Goal: Task Accomplishment & Management: Use online tool/utility

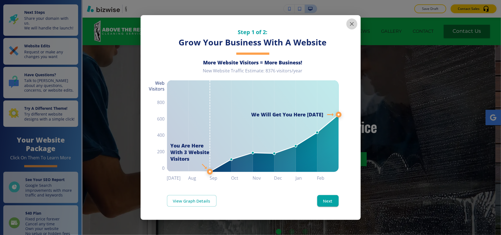
click at [352, 24] on icon "button" at bounding box center [351, 24] width 7 height 7
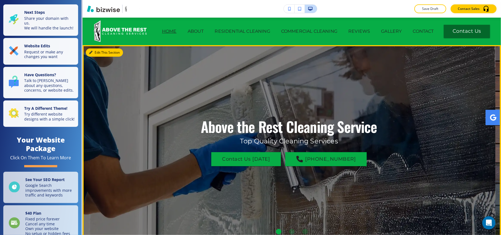
click at [99, 50] on button "Edit This Section" at bounding box center [104, 52] width 37 height 8
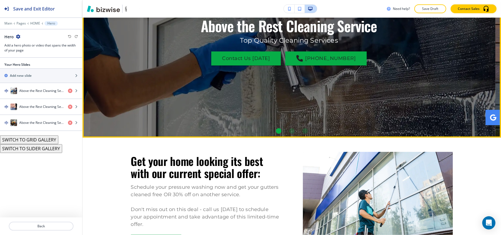
scroll to position [64, 0]
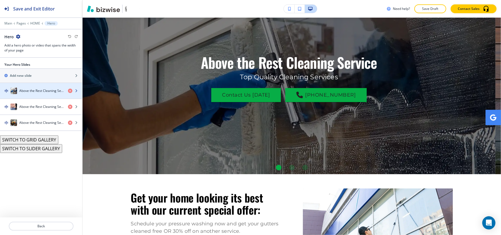
click at [24, 91] on h4 "Above the Rest Cleaning Service" at bounding box center [41, 90] width 44 height 5
click at [34, 91] on h4 "Above the Rest Cleaning Service" at bounding box center [41, 90] width 44 height 5
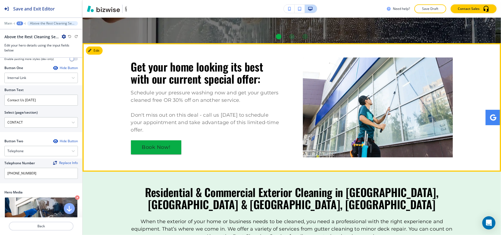
scroll to position [183, 0]
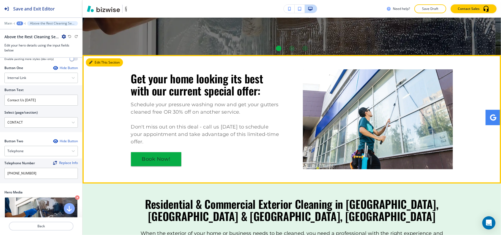
click at [95, 64] on button "Edit This Section" at bounding box center [104, 62] width 37 height 8
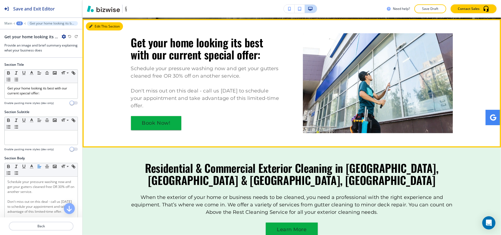
scroll to position [221, 0]
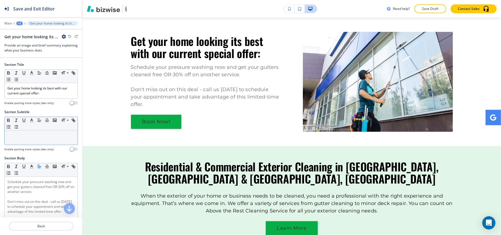
click at [15, 136] on p at bounding box center [40, 135] width 67 height 5
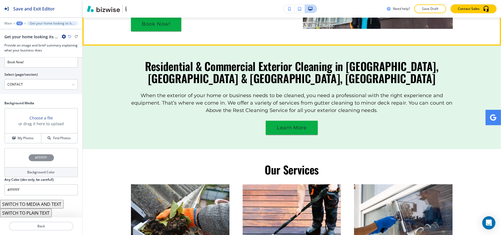
scroll to position [367, 0]
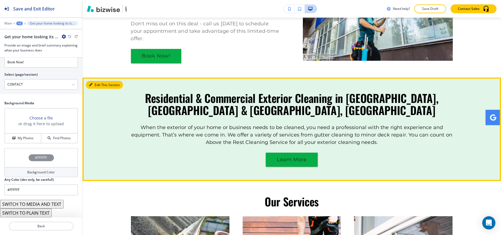
click at [93, 81] on button "Edit This Section" at bounding box center [104, 85] width 37 height 8
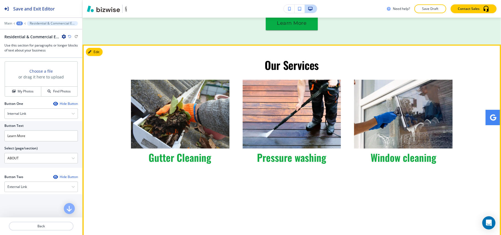
scroll to position [422, 0]
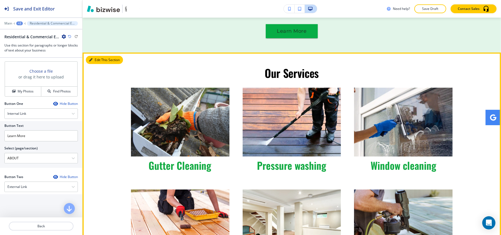
click at [93, 56] on button "Edit This Section" at bounding box center [104, 60] width 37 height 8
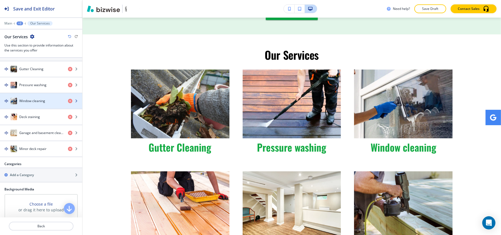
scroll to position [220, 0]
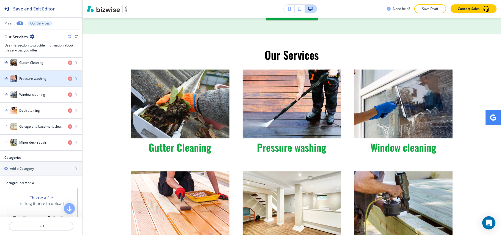
click at [41, 81] on h4 "Pressure washing" at bounding box center [32, 78] width 27 height 5
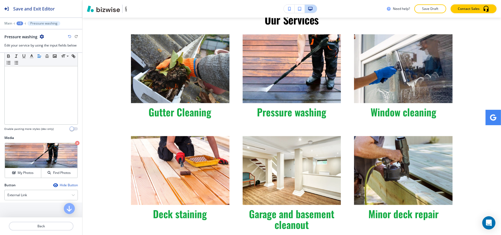
scroll to position [146, 0]
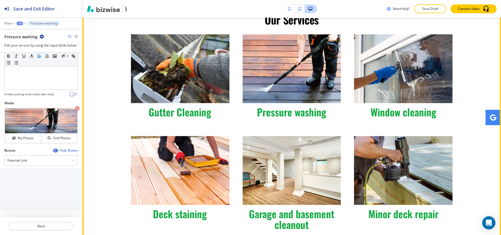
click at [185, 104] on span "Gutter Cleaning" at bounding box center [180, 111] width 63 height 15
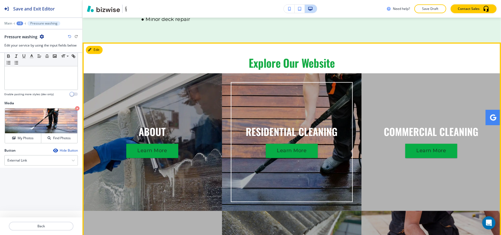
scroll to position [842, 0]
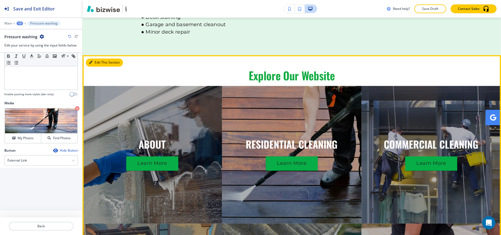
click at [93, 58] on button "Edit This Section" at bounding box center [104, 62] width 37 height 8
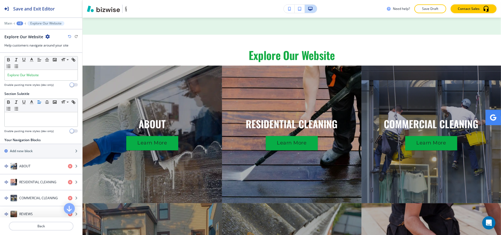
scroll to position [0, 0]
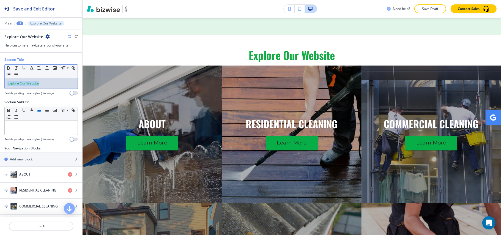
drag, startPoint x: 29, startPoint y: 83, endPoint x: 0, endPoint y: 82, distance: 28.6
click at [0, 82] on div "Section Title Small Normal Large Huge Explore Our Website Enable pasting more s…" at bounding box center [41, 78] width 82 height 42
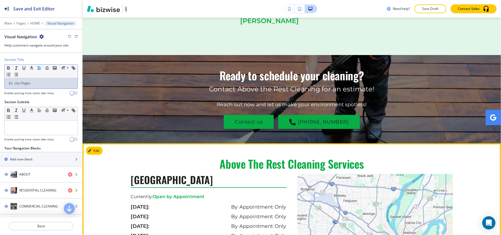
scroll to position [1963, 0]
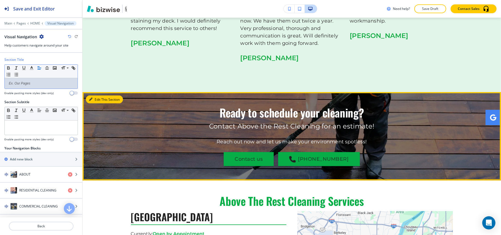
click at [93, 95] on button "Edit This Section" at bounding box center [104, 99] width 37 height 8
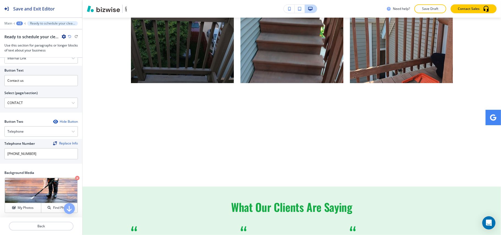
scroll to position [1555, 0]
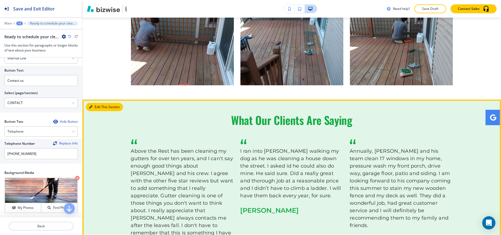
click at [102, 103] on button "Edit This Section" at bounding box center [104, 107] width 37 height 8
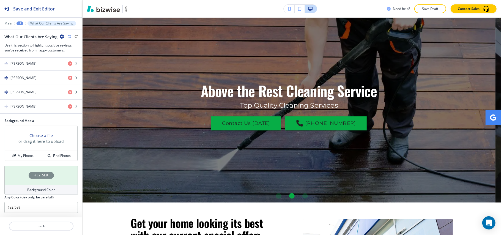
scroll to position [0, 0]
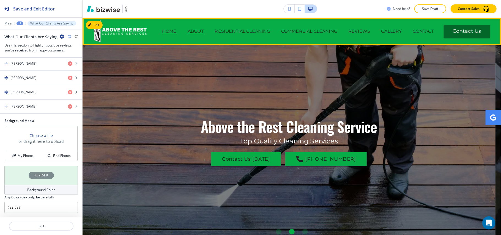
click at [192, 28] on p "ABOUT" at bounding box center [196, 31] width 16 height 7
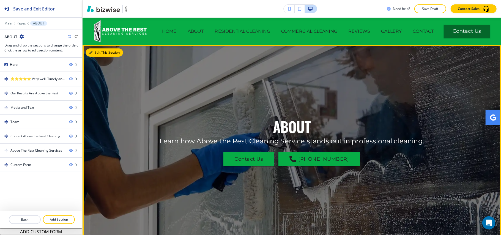
click at [98, 51] on button "Edit This Section" at bounding box center [104, 52] width 37 height 8
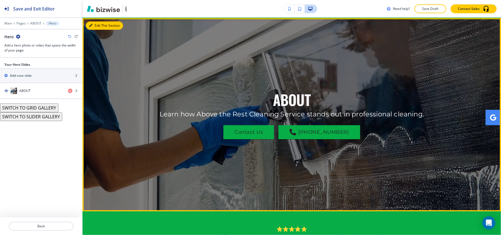
scroll to position [27, 0]
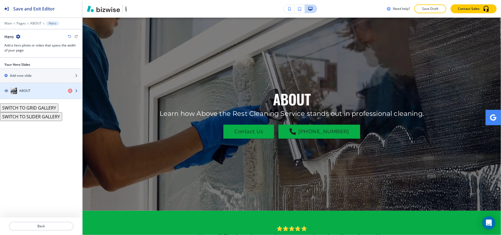
click at [32, 86] on div "button" at bounding box center [41, 85] width 82 height 4
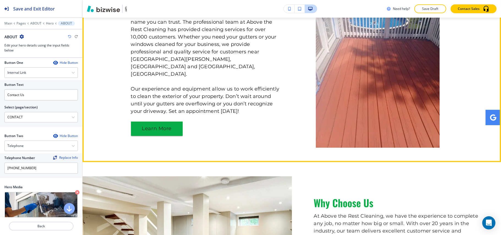
scroll to position [247, 0]
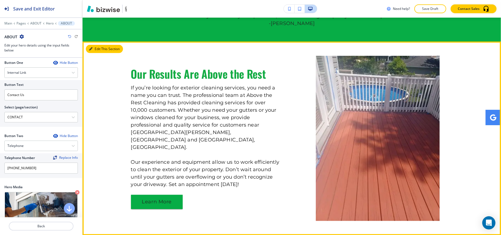
click at [88, 51] on button "Edit This Section" at bounding box center [104, 49] width 37 height 8
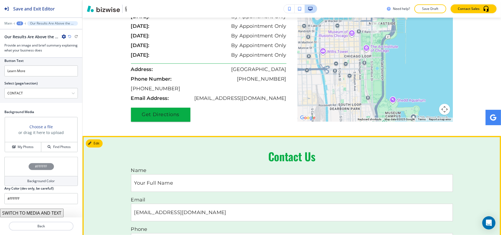
scroll to position [1078, 0]
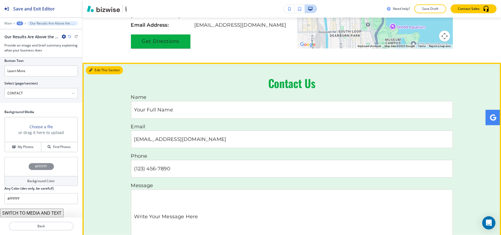
click at [97, 66] on button "Edit This Section" at bounding box center [104, 70] width 37 height 8
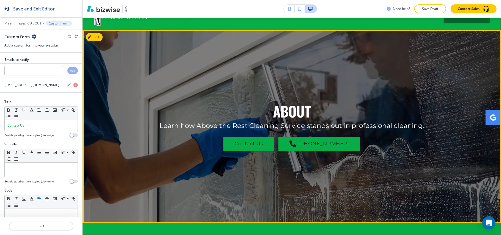
scroll to position [0, 0]
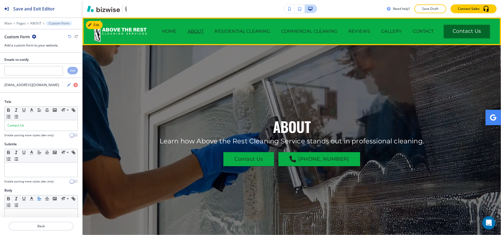
click at [189, 31] on p "ABOUT" at bounding box center [196, 31] width 16 height 7
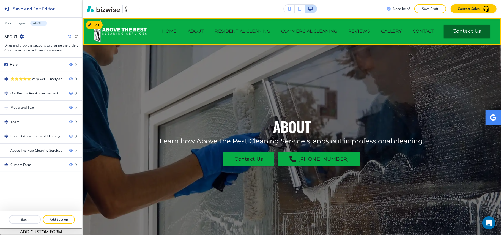
click at [227, 32] on p "RESIDENTIAL CLEANING" at bounding box center [242, 31] width 55 height 7
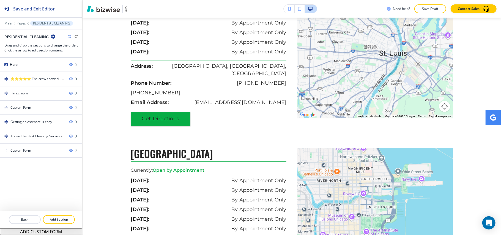
scroll to position [843, 0]
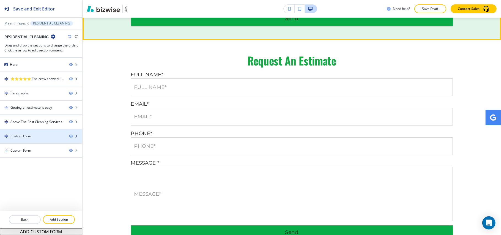
click at [34, 136] on div "Custom Form" at bounding box center [32, 136] width 65 height 5
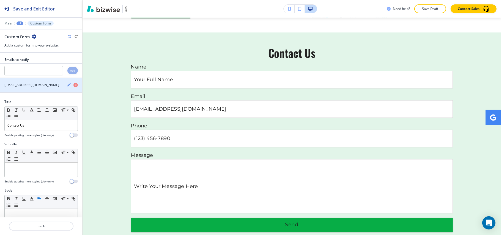
scroll to position [917, 0]
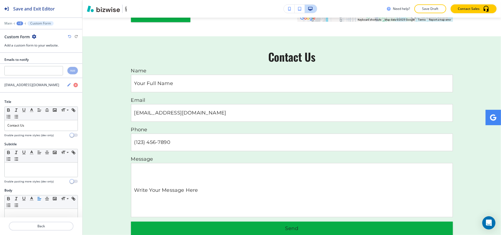
click at [32, 36] on icon "button" at bounding box center [34, 36] width 4 height 4
click at [41, 63] on button "Delete Section" at bounding box center [49, 66] width 35 height 10
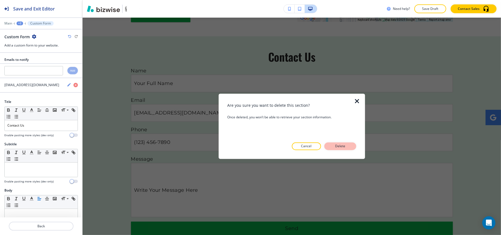
click at [338, 147] on p "Delete" at bounding box center [340, 146] width 13 height 5
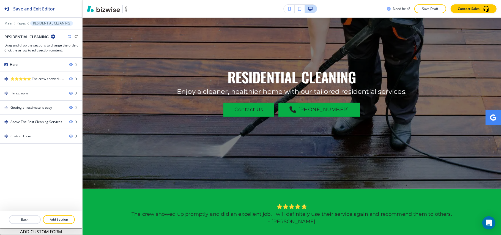
scroll to position [0, 0]
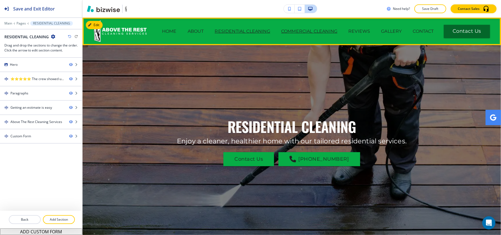
click at [291, 31] on p "COMMERCIAL CLEANING" at bounding box center [309, 31] width 56 height 7
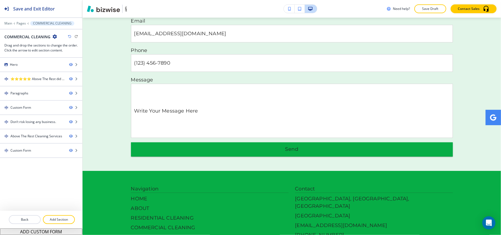
scroll to position [1234, 0]
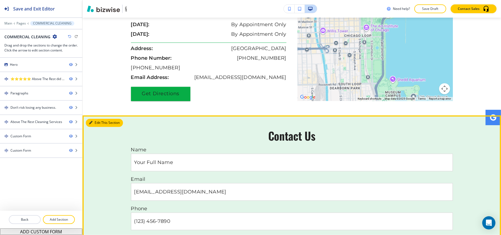
click at [92, 119] on button "Edit This Section" at bounding box center [104, 123] width 37 height 8
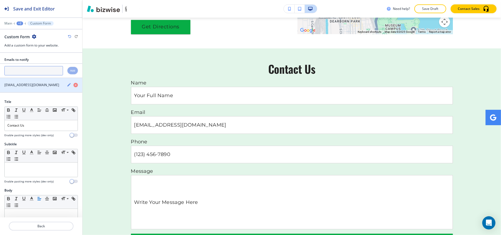
scroll to position [902, 0]
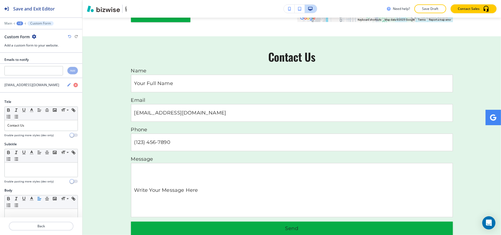
click at [34, 36] on icon "button" at bounding box center [34, 36] width 4 height 4
click at [42, 66] on p "Delete Section" at bounding box center [49, 65] width 28 height 5
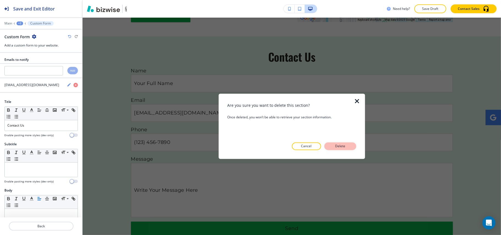
click at [339, 145] on p "Delete" at bounding box center [340, 146] width 13 height 5
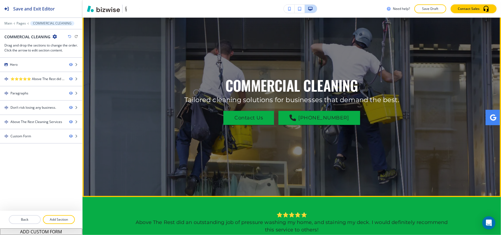
scroll to position [0, 0]
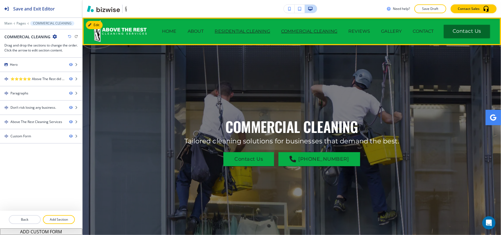
click at [236, 32] on p "RESIDENTIAL CLEANING" at bounding box center [242, 31] width 55 height 7
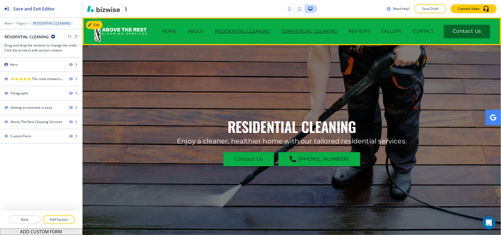
click at [285, 31] on p "COMMERCIAL CLEANING" at bounding box center [309, 31] width 56 height 7
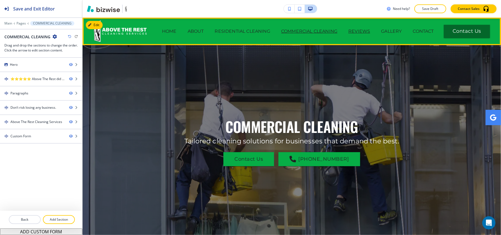
click at [351, 31] on p "REVIEWS" at bounding box center [359, 31] width 22 height 7
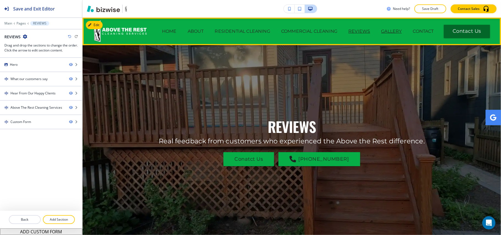
click at [382, 33] on p "GALLERY" at bounding box center [391, 31] width 21 height 7
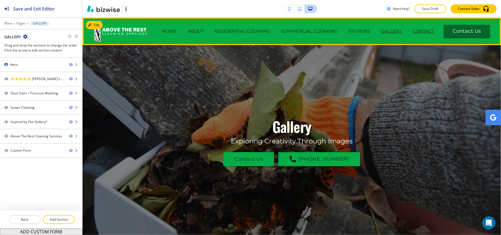
click at [413, 31] on p "CONTACT" at bounding box center [423, 31] width 21 height 7
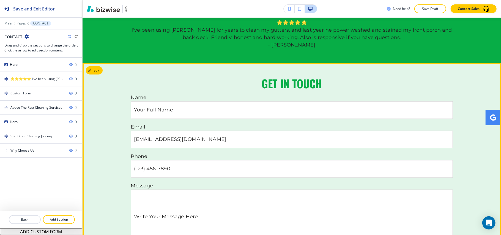
scroll to position [257, 0]
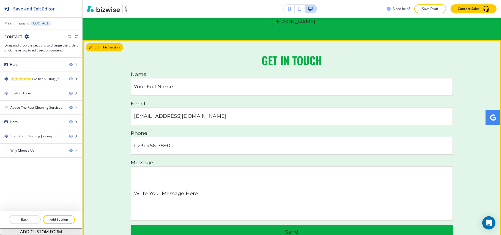
click at [93, 49] on button "Edit This Section" at bounding box center [104, 47] width 37 height 8
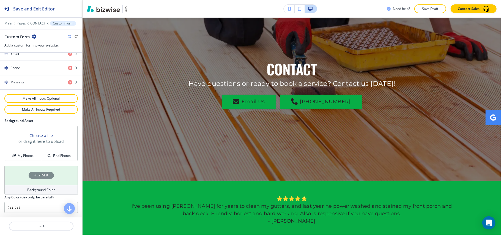
scroll to position [0, 0]
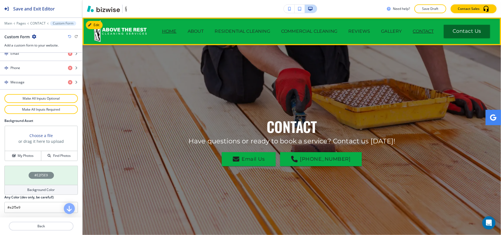
click at [169, 32] on p "HOME" at bounding box center [169, 31] width 15 height 7
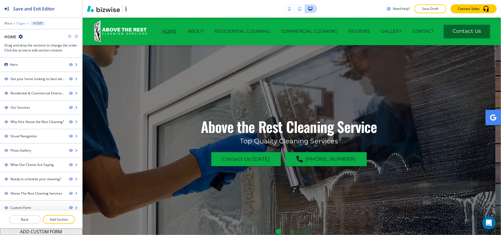
click at [21, 21] on p "Pages" at bounding box center [20, 23] width 9 height 4
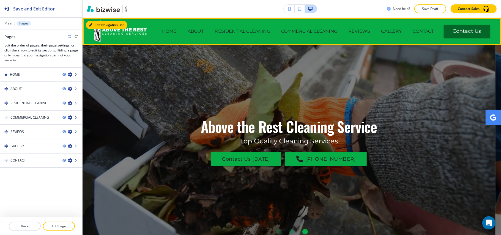
click at [99, 22] on button "Edit Navigation Bar" at bounding box center [107, 25] width 42 height 8
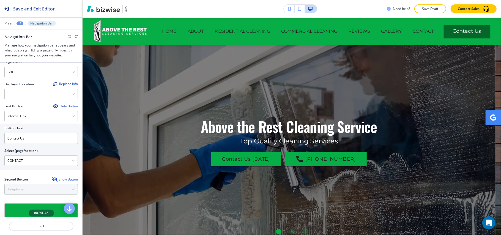
scroll to position [61, 0]
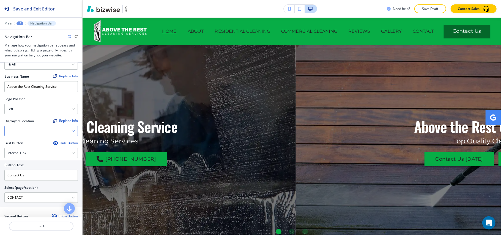
click at [71, 131] on icon "button" at bounding box center [72, 130] width 3 height 3
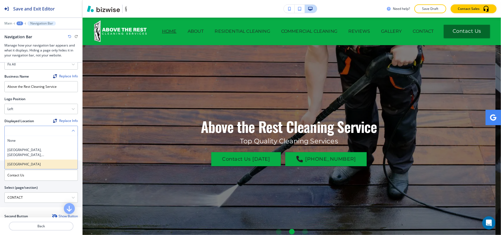
click at [36, 162] on h4 "[GEOGRAPHIC_DATA]" at bounding box center [40, 164] width 67 height 5
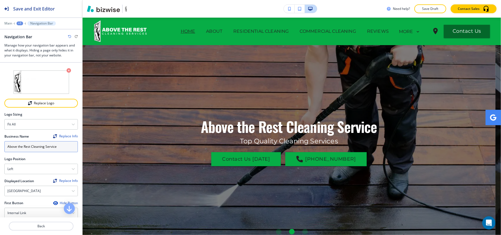
scroll to position [0, 0]
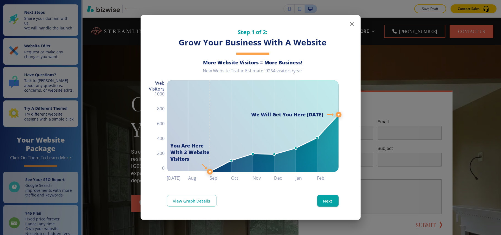
click at [353, 23] on icon "button" at bounding box center [351, 24] width 7 height 7
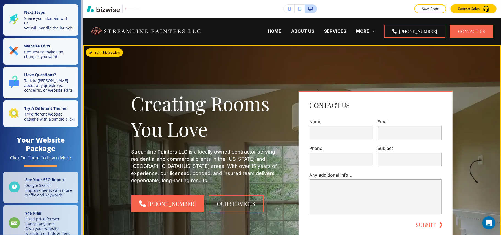
click at [100, 50] on button "Edit This Section" at bounding box center [104, 52] width 37 height 8
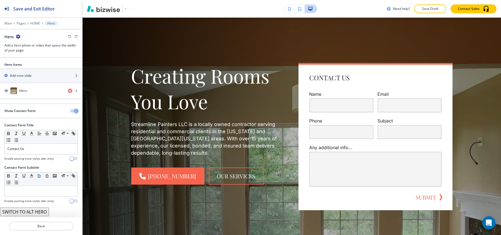
scroll to position [1, 0]
click at [35, 89] on div "Hero" at bounding box center [32, 90] width 64 height 7
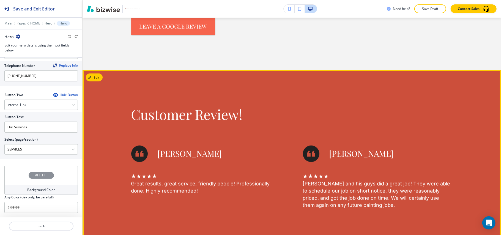
scroll to position [467, 0]
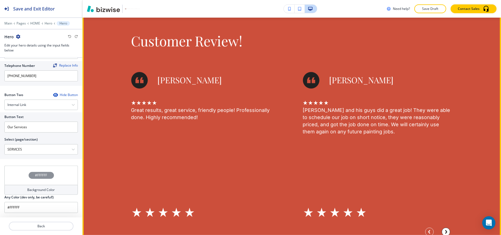
click at [442, 230] on circle "Next Slide" at bounding box center [446, 232] width 8 height 8
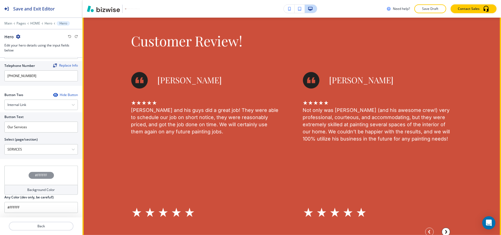
click at [445, 230] on icon "Next Slide" at bounding box center [445, 231] width 1 height 3
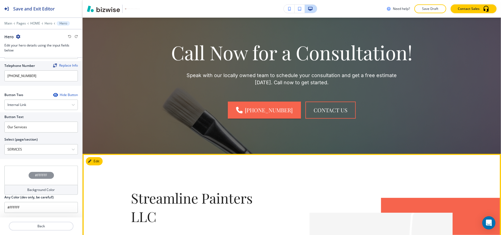
scroll to position [1416, 0]
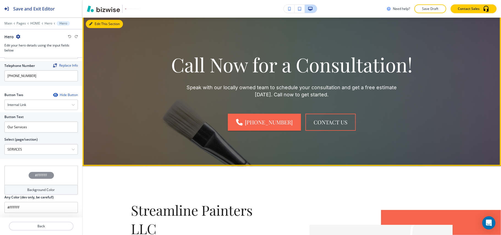
click at [89, 26] on icon "button" at bounding box center [90, 23] width 3 height 3
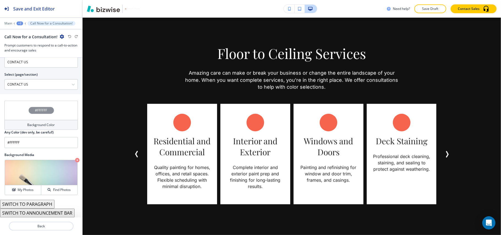
scroll to position [1355, 0]
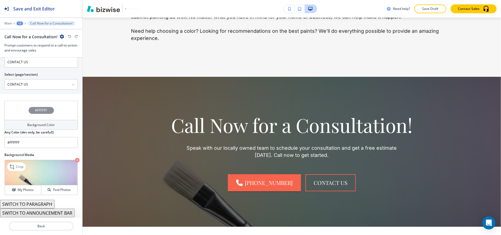
click at [75, 161] on icon "button" at bounding box center [77, 160] width 4 height 4
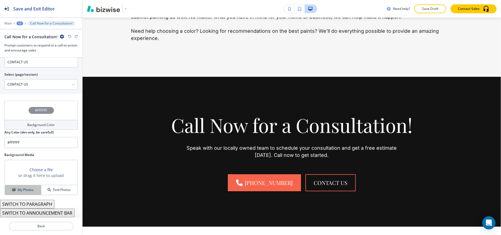
click at [18, 192] on h4 "My Photos" at bounding box center [26, 189] width 16 height 5
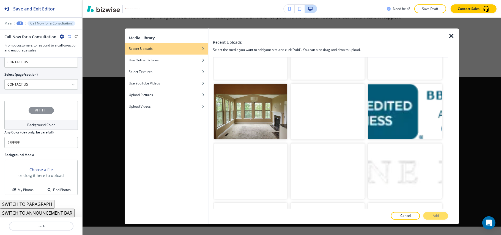
scroll to position [1422, 0]
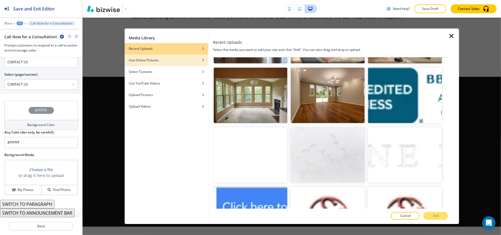
click at [159, 62] on h4 "Use Online Pictures" at bounding box center [144, 60] width 30 height 5
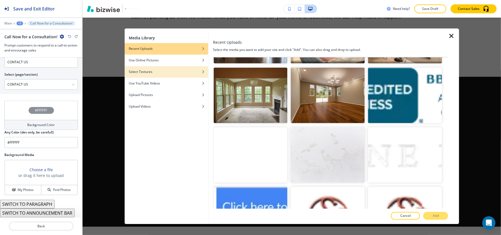
scroll to position [0, 0]
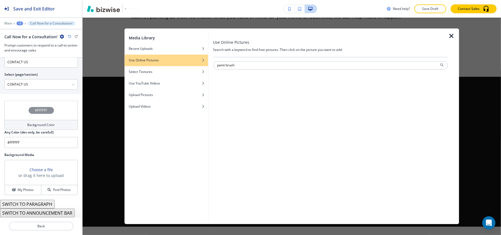
type input "paint brush"
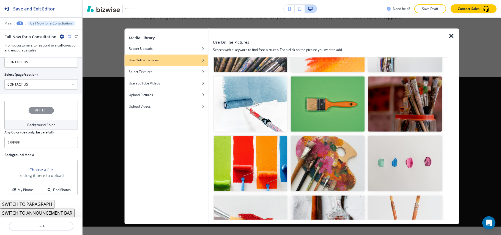
scroll to position [293, 0]
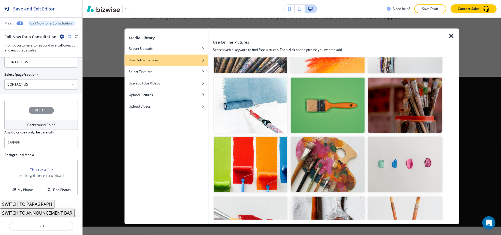
click at [249, 101] on img "button" at bounding box center [250, 105] width 74 height 56
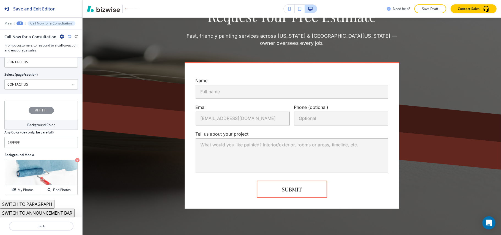
scroll to position [1832, 0]
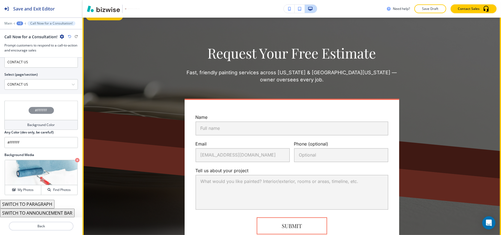
click at [100, 20] on button "Edit This Section" at bounding box center [104, 16] width 37 height 8
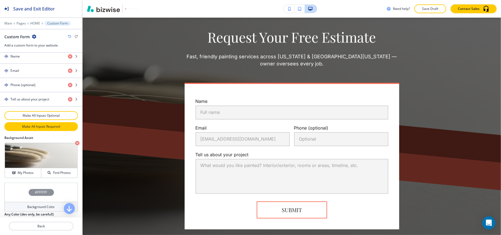
scroll to position [277, 0]
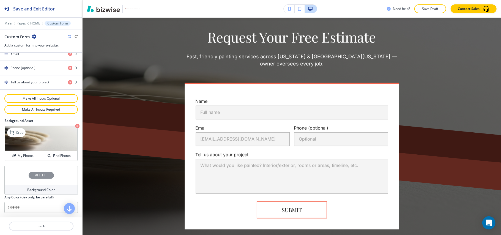
click at [75, 124] on icon "button" at bounding box center [77, 126] width 4 height 4
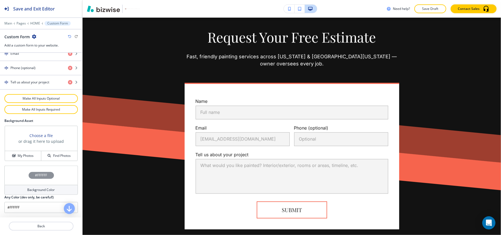
click at [11, 163] on div "Background Asset Choose a file or drag it here to upload My Photos Find Photos" at bounding box center [41, 141] width 82 height 47
click at [14, 159] on button "My Photos" at bounding box center [23, 156] width 36 height 10
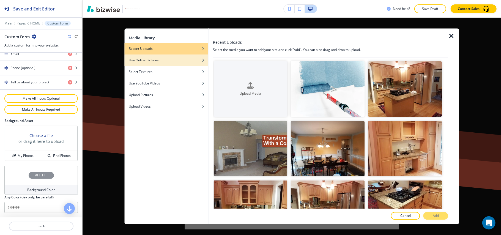
click at [159, 60] on div "Use Online Pictures" at bounding box center [166, 60] width 84 height 5
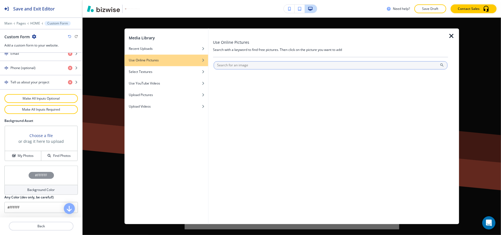
click at [257, 64] on input "text" at bounding box center [330, 65] width 234 height 8
type input "paint brush"
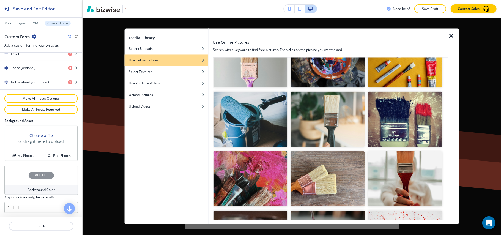
scroll to position [579, 0]
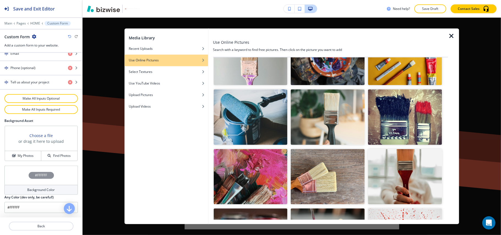
click at [232, 103] on img "button" at bounding box center [250, 117] width 74 height 56
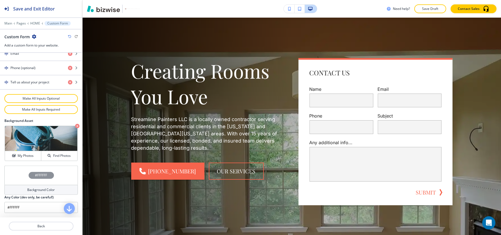
scroll to position [0, 0]
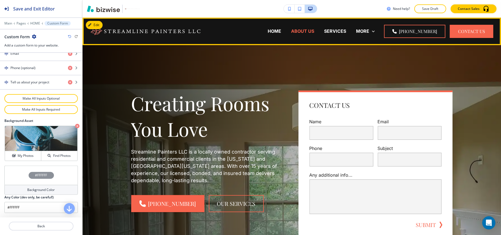
click at [311, 29] on p "ABOUT US" at bounding box center [302, 31] width 23 height 6
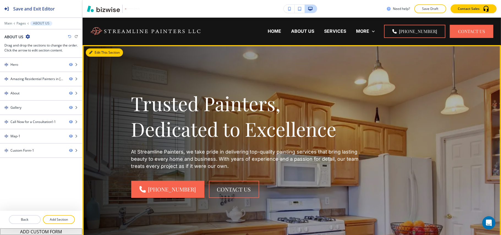
click at [95, 52] on button "Edit This Section" at bounding box center [104, 52] width 37 height 8
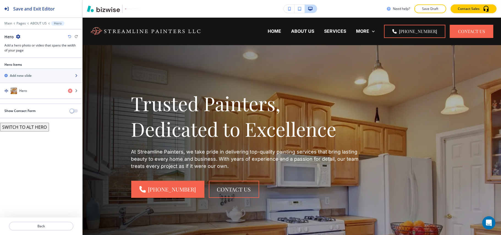
click at [29, 82] on div "button" at bounding box center [41, 80] width 82 height 4
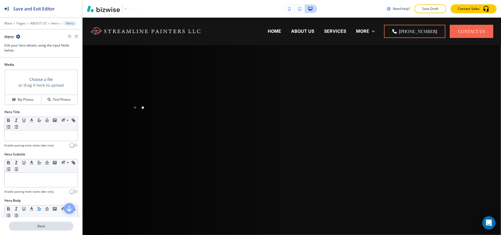
click at [49, 224] on button "Back" at bounding box center [41, 226] width 65 height 9
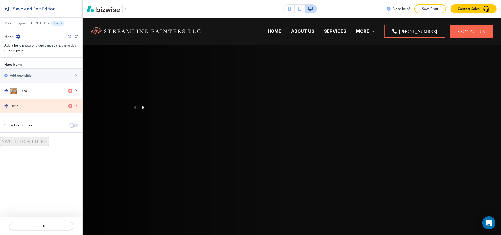
click at [68, 106] on icon "button" at bounding box center [70, 106] width 4 height 4
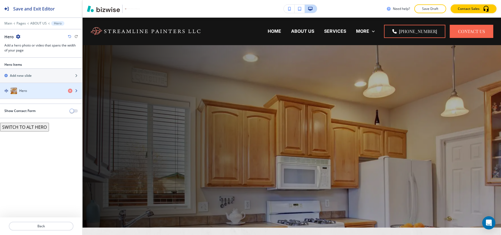
click at [43, 93] on div "Hero" at bounding box center [32, 90] width 64 height 7
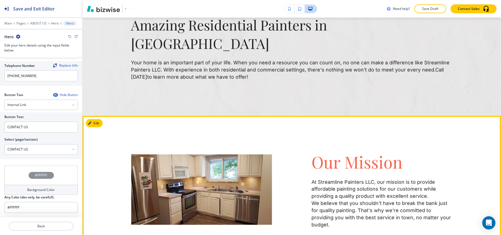
scroll to position [183, 0]
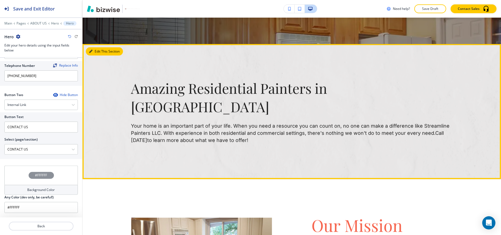
click at [100, 52] on button "Edit This Section" at bounding box center [104, 51] width 37 height 8
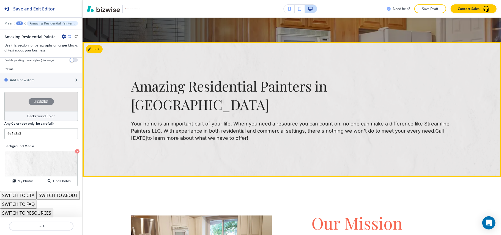
scroll to position [173, 0]
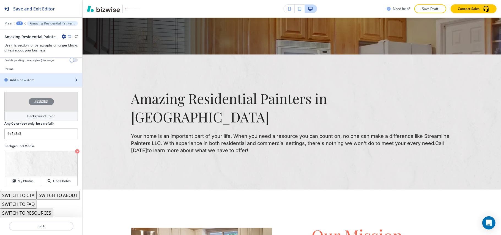
click at [24, 73] on div "button" at bounding box center [41, 75] width 82 height 4
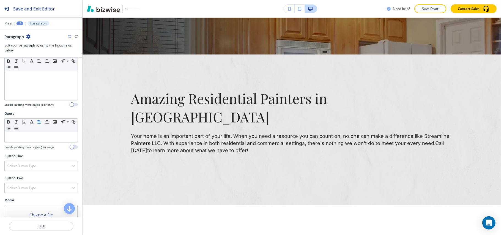
scroll to position [172, 0]
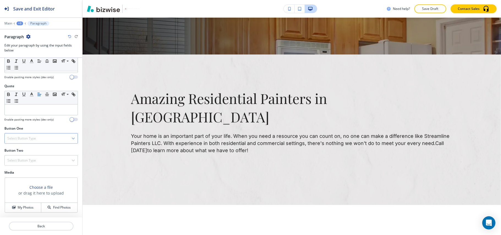
click at [24, 140] on h4 "Select Button Type" at bounding box center [21, 138] width 29 height 5
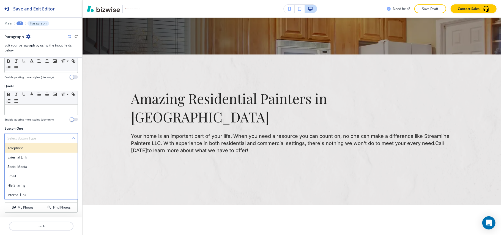
click at [23, 145] on div "Telephone" at bounding box center [41, 147] width 73 height 9
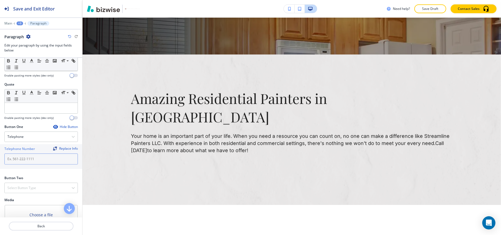
paste input "(314) 358-6777"
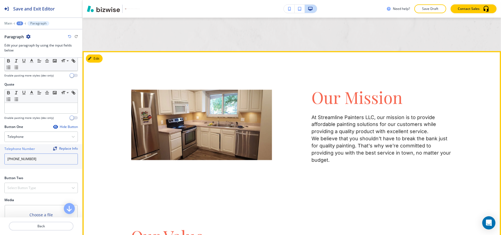
scroll to position [356, 0]
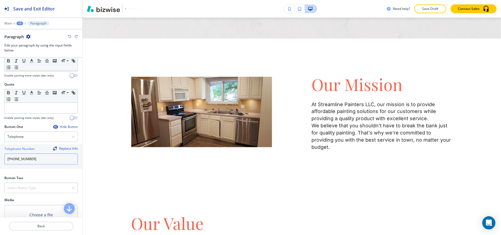
type input "(314) 358-6777"
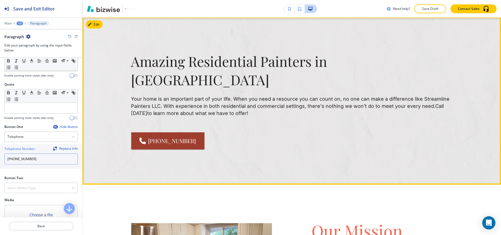
scroll to position [210, 0]
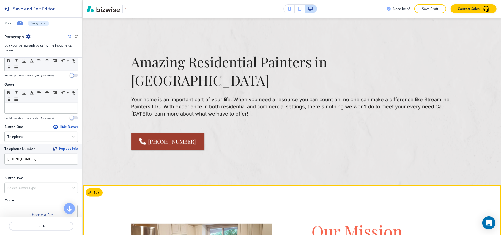
click at [92, 188] on button "Edit This Section" at bounding box center [104, 192] width 37 height 8
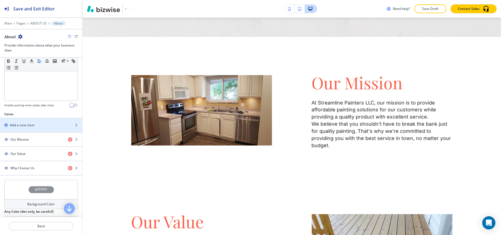
scroll to position [183, 0]
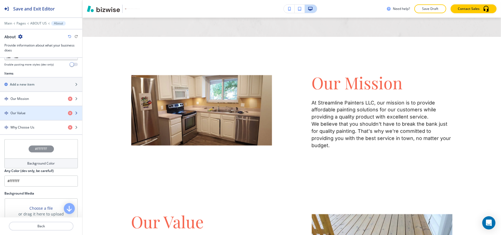
click at [30, 113] on div "Our Value" at bounding box center [32, 113] width 64 height 5
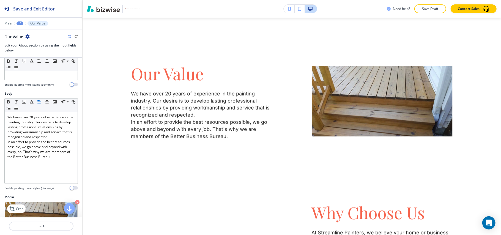
scroll to position [130, 0]
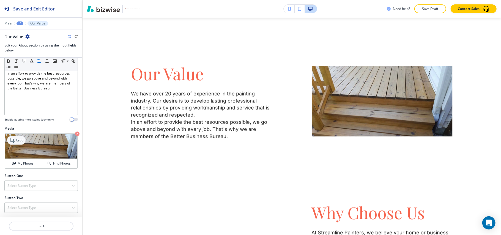
click at [18, 141] on p "Crop" at bounding box center [19, 140] width 7 height 5
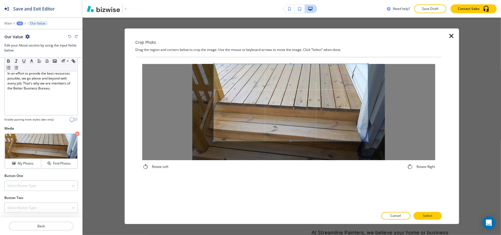
click at [283, 111] on span at bounding box center [291, 102] width 154 height 77
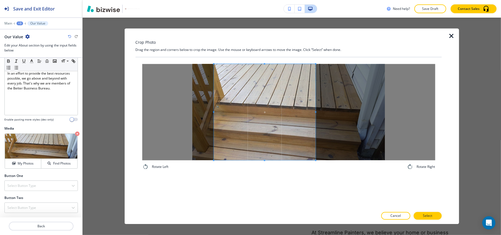
click at [316, 175] on div "Rotate Left Rotate Right" at bounding box center [288, 116] width 306 height 119
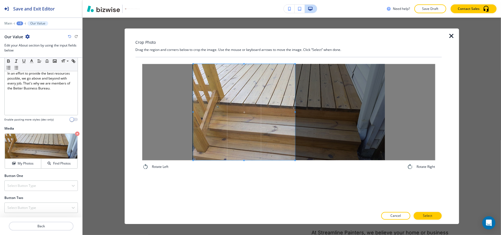
click at [263, 125] on span at bounding box center [244, 112] width 102 height 96
click at [431, 216] on p "Select" at bounding box center [427, 215] width 9 height 5
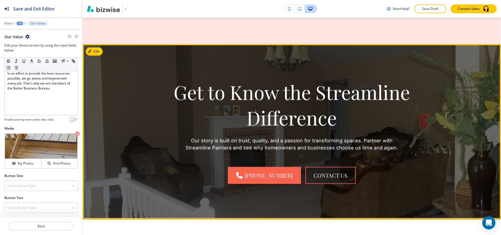
scroll to position [1166, 0]
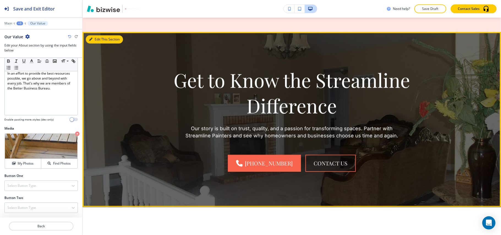
click at [99, 35] on button "Edit This Section" at bounding box center [104, 39] width 37 height 8
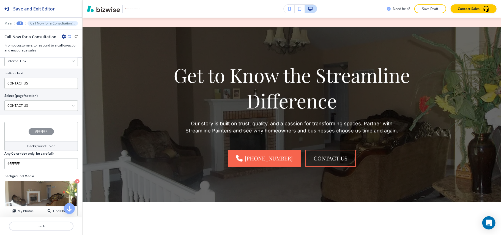
scroll to position [280, 0]
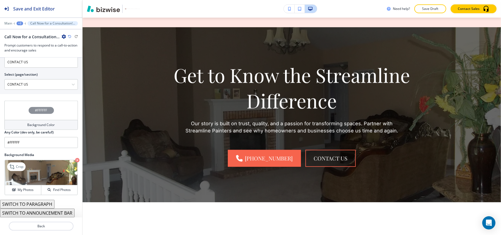
click at [75, 160] on icon "button" at bounding box center [77, 160] width 4 height 4
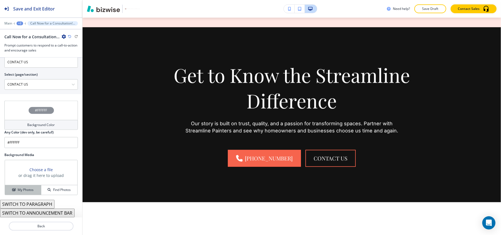
click at [14, 192] on button "My Photos" at bounding box center [23, 190] width 36 height 10
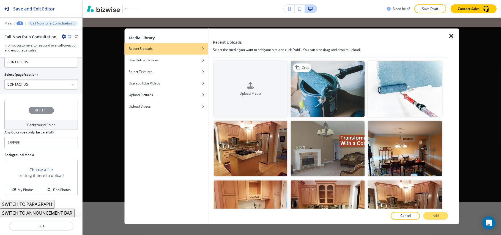
click at [333, 89] on img "button" at bounding box center [328, 89] width 74 height 56
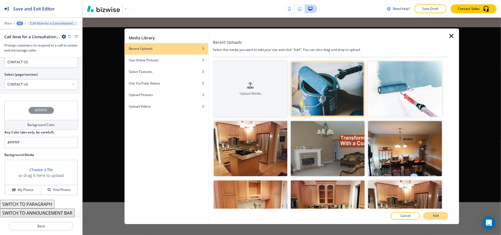
click at [433, 216] on p "Add" at bounding box center [435, 215] width 6 height 5
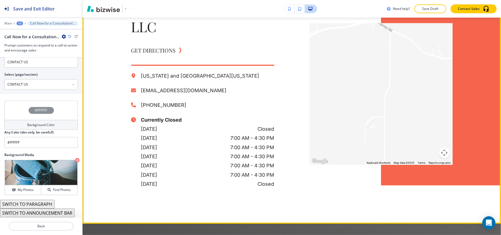
scroll to position [1354, 0]
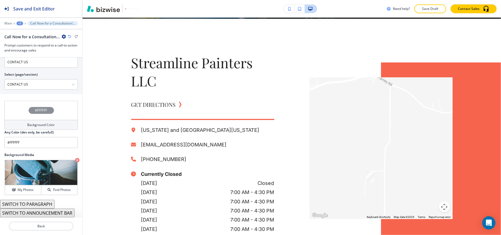
click at [75, 159] on icon "button" at bounding box center [77, 160] width 4 height 4
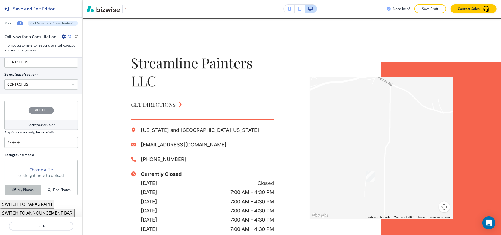
click at [20, 189] on h4 "My Photos" at bounding box center [26, 189] width 16 height 5
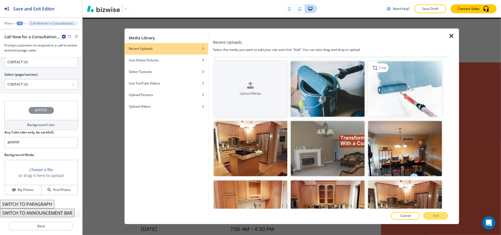
click at [422, 70] on img "button" at bounding box center [405, 89] width 74 height 56
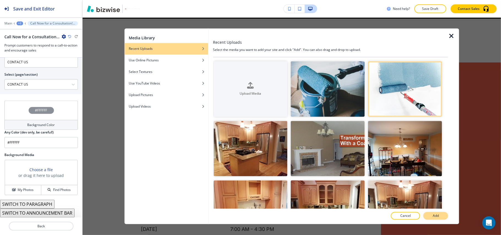
click at [440, 219] on button "Add" at bounding box center [435, 216] width 25 height 8
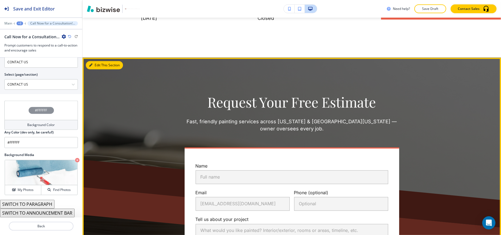
click at [92, 61] on button "Edit This Section" at bounding box center [104, 65] width 37 height 8
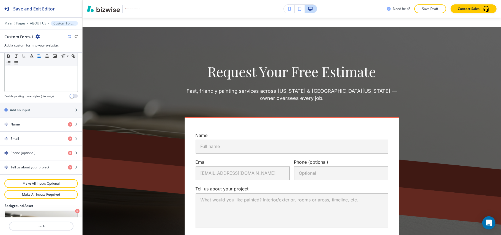
scroll to position [277, 0]
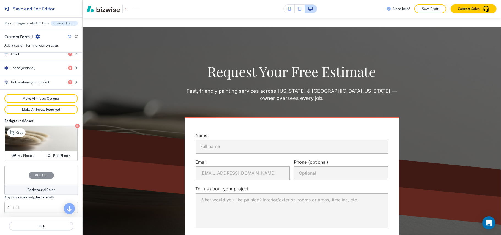
click at [75, 126] on icon "button" at bounding box center [77, 126] width 4 height 4
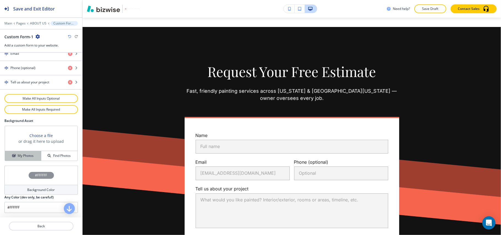
click at [22, 157] on h4 "My Photos" at bounding box center [26, 155] width 16 height 5
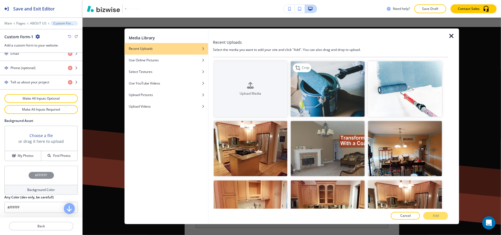
click at [308, 95] on img "button" at bounding box center [328, 89] width 74 height 56
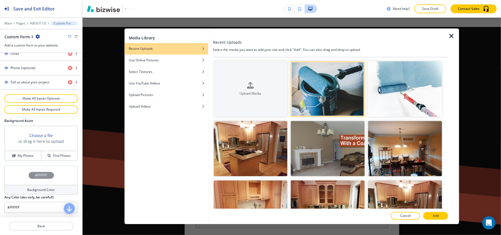
click at [439, 217] on p "Add" at bounding box center [435, 215] width 6 height 5
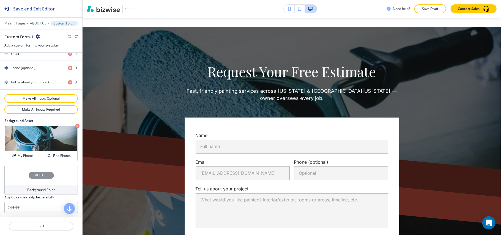
scroll to position [1778, 0]
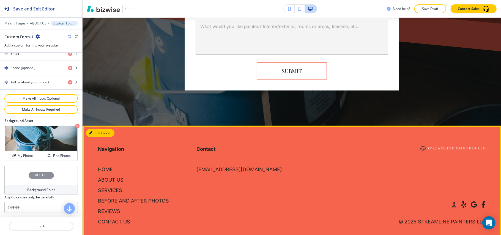
click at [95, 129] on button "Edit Footer" at bounding box center [100, 133] width 29 height 8
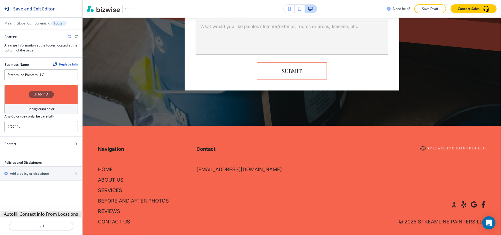
click at [38, 215] on button "Autofill Contact Info From Locations" at bounding box center [41, 214] width 82 height 7
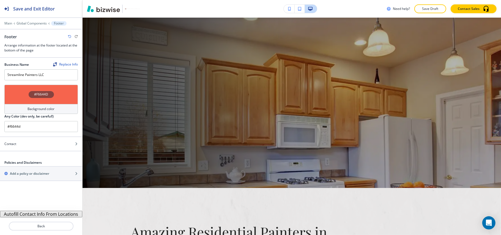
scroll to position [0, 0]
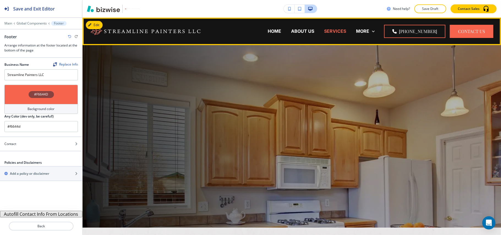
click at [339, 32] on p "SERVICES" at bounding box center [335, 31] width 22 height 6
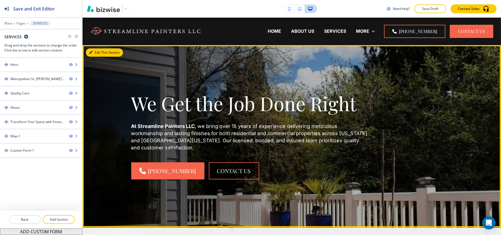
click at [98, 52] on button "Edit This Section" at bounding box center [104, 52] width 37 height 8
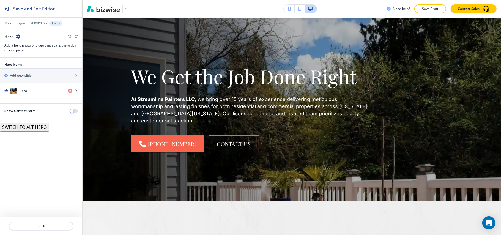
scroll to position [27, 0]
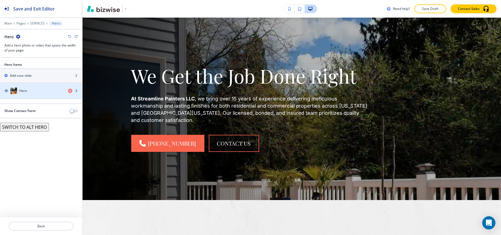
click at [30, 92] on div "Hero" at bounding box center [32, 90] width 64 height 7
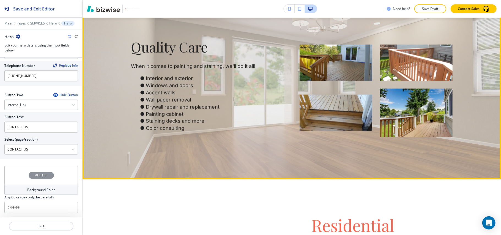
scroll to position [330, 0]
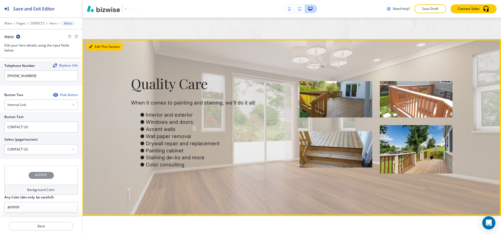
click at [91, 44] on button "Edit This Section" at bounding box center [104, 47] width 37 height 8
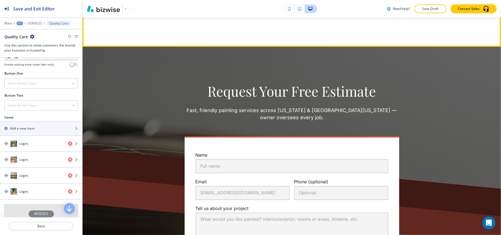
scroll to position [1268, 0]
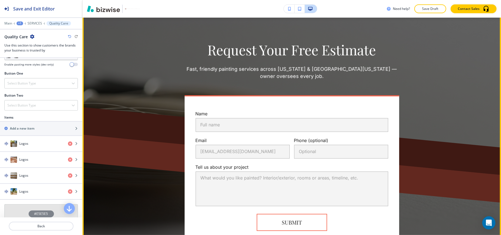
click at [96, 26] on div "Request Your Free Estimate Fast, friendly painting services across Missouri & S…" at bounding box center [291, 140] width 418 height 271
click at [96, 17] on button "Edit This Section" at bounding box center [104, 13] width 37 height 8
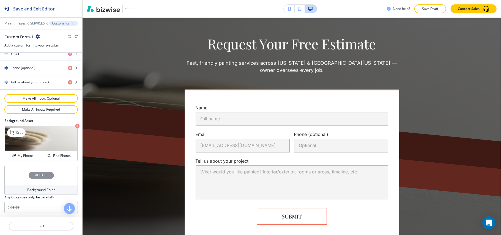
scroll to position [277, 0]
click at [75, 124] on icon "button" at bounding box center [77, 126] width 4 height 4
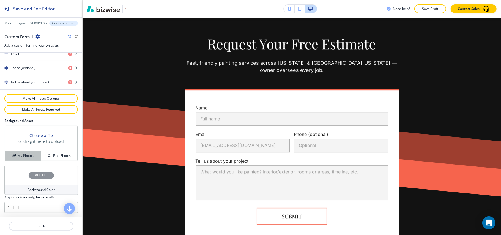
click at [12, 156] on icon "button" at bounding box center [13, 155] width 3 height 3
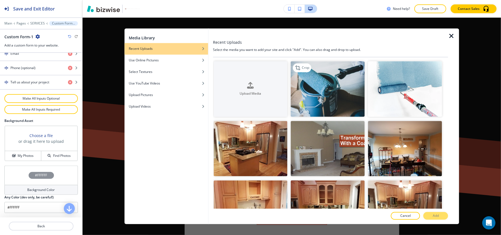
click at [318, 85] on img "button" at bounding box center [328, 89] width 74 height 56
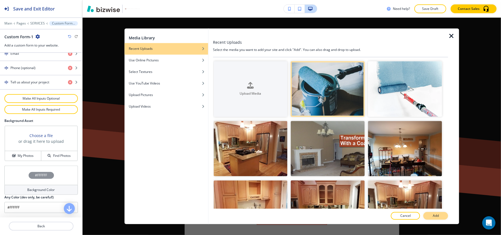
click at [433, 216] on p "Add" at bounding box center [435, 215] width 6 height 5
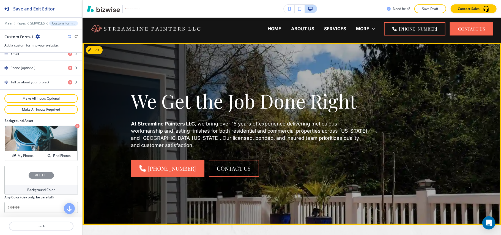
scroll to position [0, 0]
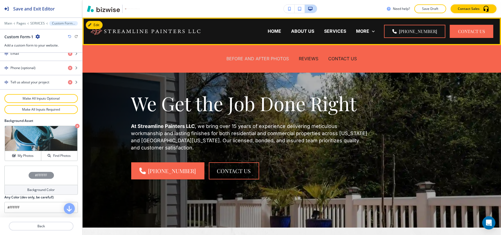
click at [239, 59] on p "BEFORE AND AFTER PHOTOS" at bounding box center [258, 59] width 62 height 6
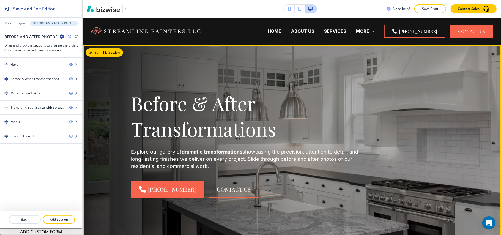
click at [96, 50] on button "Edit This Section" at bounding box center [104, 52] width 37 height 8
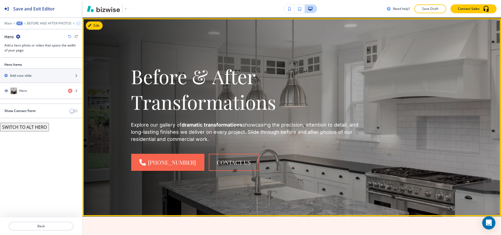
scroll to position [27, 0]
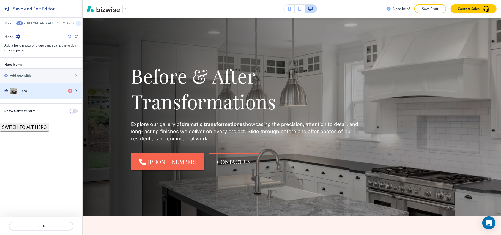
click at [34, 98] on div "button" at bounding box center [41, 96] width 82 height 4
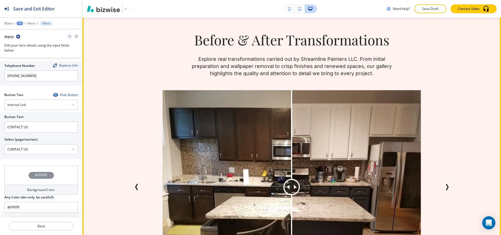
scroll to position [284, 0]
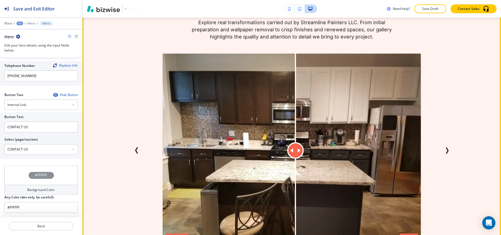
drag, startPoint x: 284, startPoint y: 150, endPoint x: 293, endPoint y: 152, distance: 8.8
click at [295, 152] on div at bounding box center [295, 151] width 0 height 194
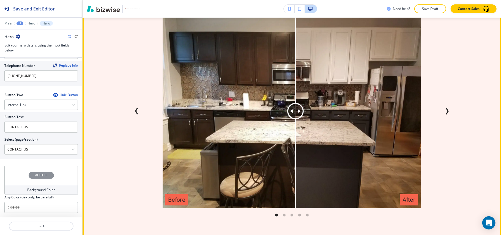
scroll to position [321, 0]
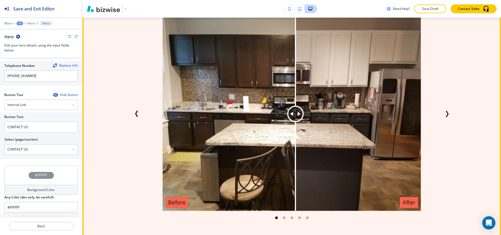
click at [446, 111] on icon "Next Slide" at bounding box center [447, 113] width 2 height 5
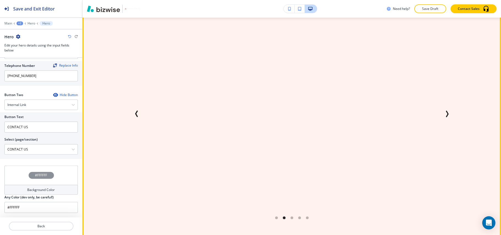
click at [443, 111] on span "Next Slide" at bounding box center [446, 114] width 7 height 7
click at [442, 108] on button "Next Slide" at bounding box center [446, 113] width 11 height 11
click at [445, 112] on icon "Next Slide" at bounding box center [446, 114] width 7 height 7
click at [447, 114] on icon "Next Slide" at bounding box center [446, 114] width 7 height 7
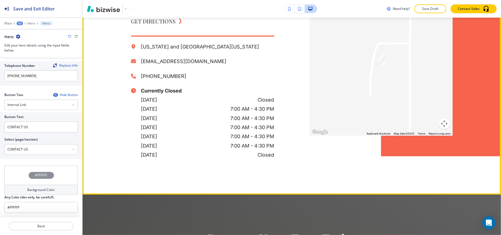
scroll to position [1384, 0]
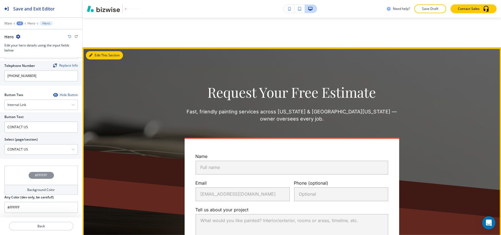
click at [94, 53] on button "Edit This Section" at bounding box center [104, 55] width 37 height 8
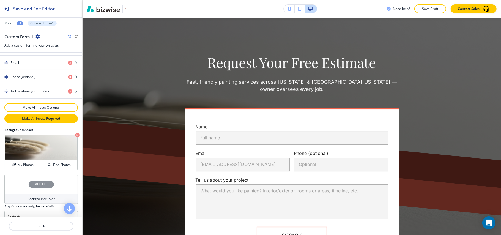
scroll to position [277, 0]
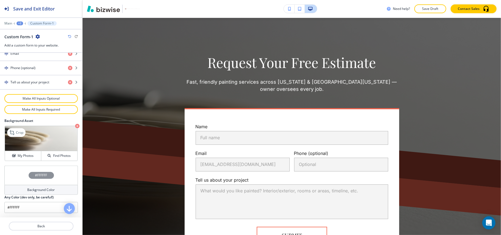
click at [75, 126] on icon "button" at bounding box center [77, 126] width 4 height 4
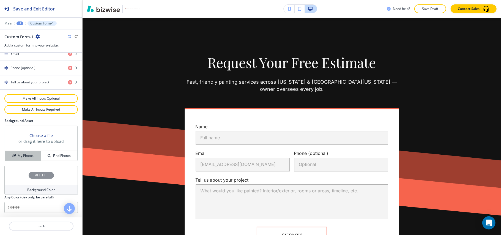
click at [23, 154] on h4 "My Photos" at bounding box center [26, 155] width 16 height 5
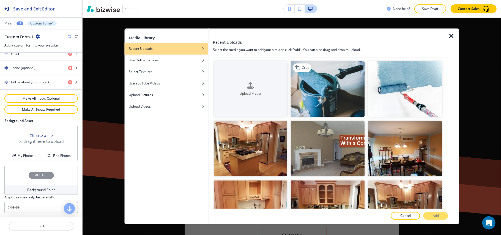
click at [321, 62] on img "button" at bounding box center [328, 89] width 74 height 56
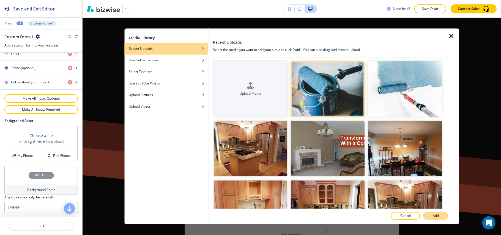
click at [434, 216] on p "Add" at bounding box center [435, 215] width 6 height 5
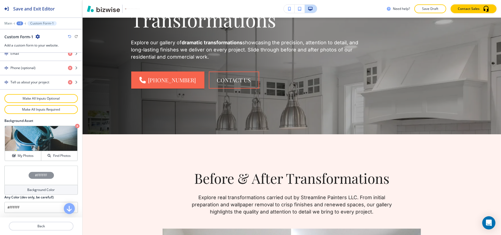
scroll to position [0, 0]
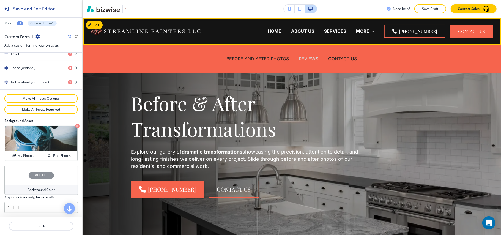
click at [304, 59] on p "REVIEWS" at bounding box center [309, 59] width 20 height 6
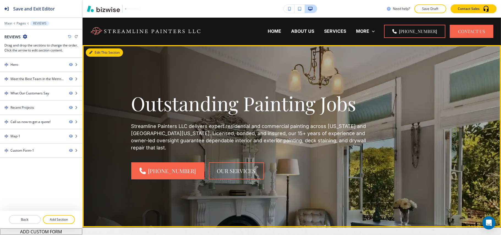
click at [98, 50] on button "Edit This Section" at bounding box center [104, 52] width 37 height 8
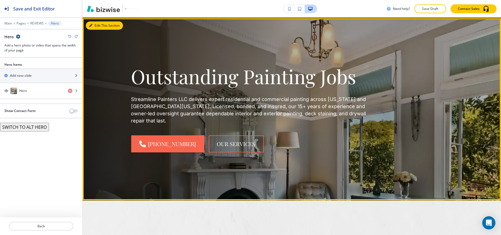
scroll to position [27, 0]
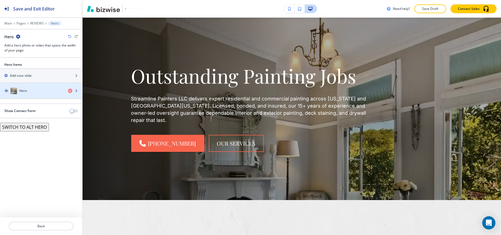
click at [41, 90] on div "Hero" at bounding box center [32, 90] width 64 height 7
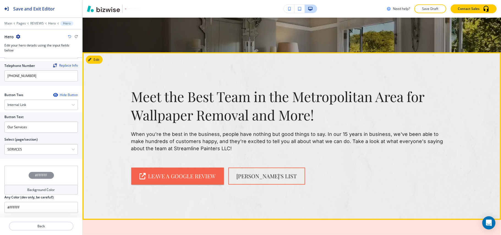
scroll to position [174, 0]
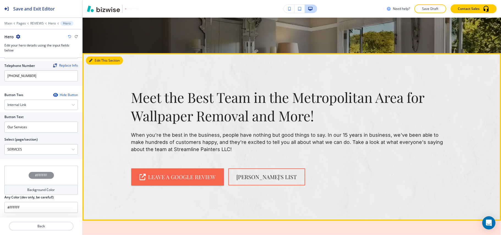
click at [96, 61] on button "Edit This Section" at bounding box center [104, 60] width 37 height 8
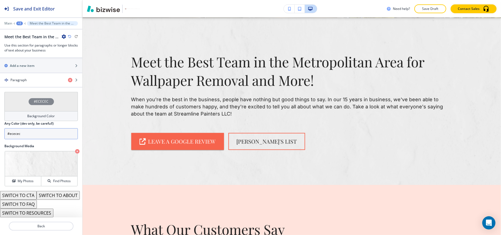
scroll to position [218, 0]
click at [25, 82] on div "button" at bounding box center [41, 84] width 82 height 4
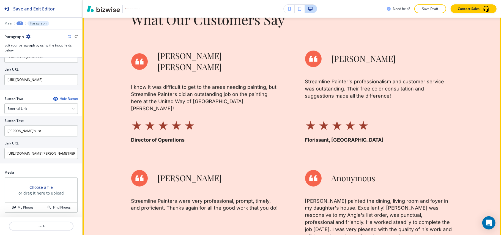
scroll to position [319, 0]
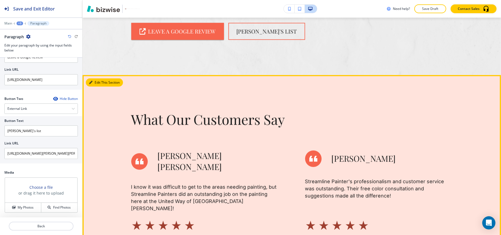
click at [99, 83] on button "Edit This Section" at bounding box center [104, 82] width 37 height 8
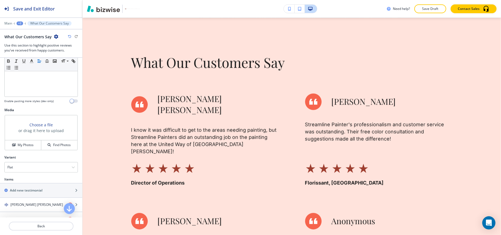
scroll to position [183, 0]
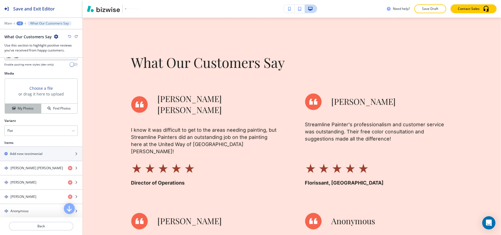
click at [29, 107] on button "My Photos" at bounding box center [23, 109] width 36 height 10
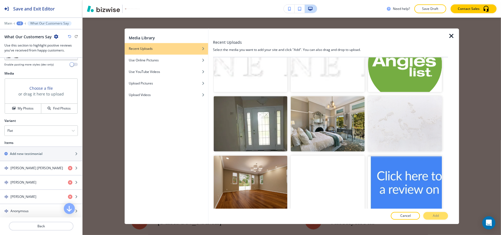
scroll to position [1220, 0]
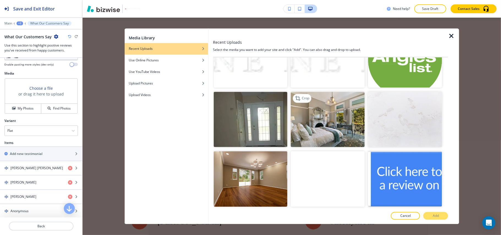
click at [335, 111] on img "button" at bounding box center [328, 120] width 74 height 56
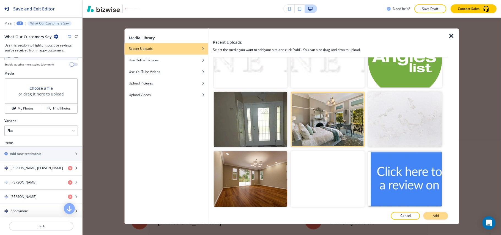
click at [438, 217] on p "Add" at bounding box center [435, 215] width 6 height 5
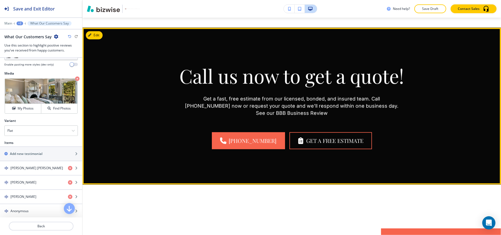
scroll to position [1183, 0]
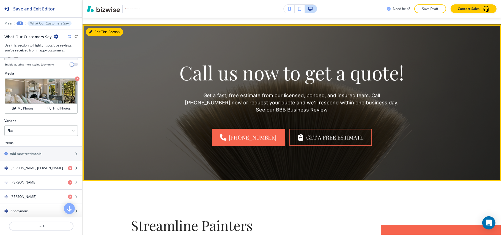
click at [97, 28] on button "Edit This Section" at bounding box center [104, 32] width 37 height 8
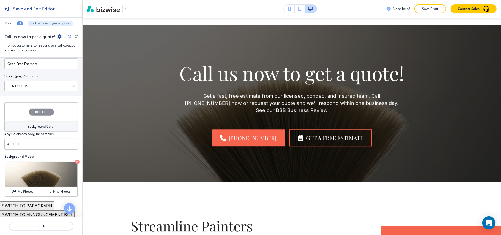
scroll to position [280, 0]
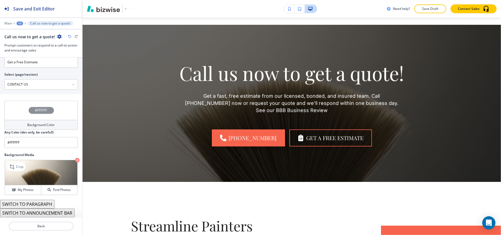
click at [75, 160] on icon "button" at bounding box center [77, 160] width 4 height 4
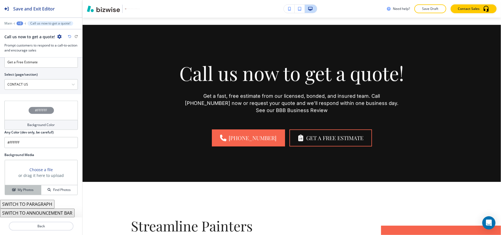
click at [26, 190] on h4 "My Photos" at bounding box center [26, 189] width 16 height 5
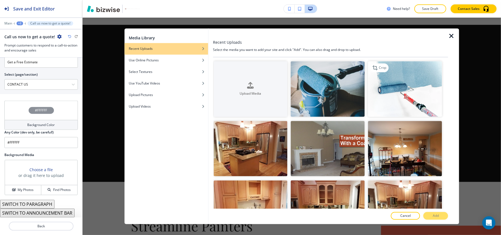
click at [395, 81] on img "button" at bounding box center [405, 89] width 74 height 56
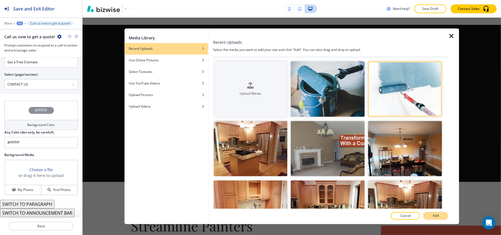
click at [441, 214] on button "Add" at bounding box center [435, 216] width 25 height 8
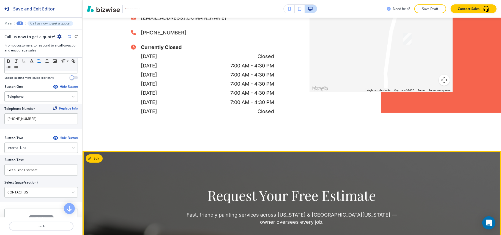
scroll to position [1585, 0]
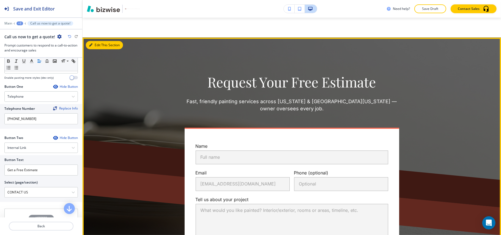
click at [96, 41] on button "Edit This Section" at bounding box center [104, 45] width 37 height 8
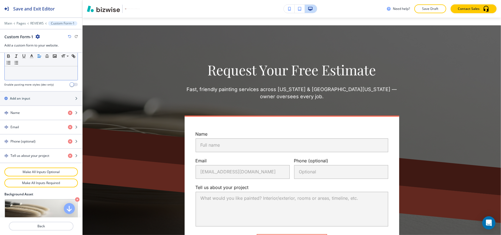
scroll to position [277, 0]
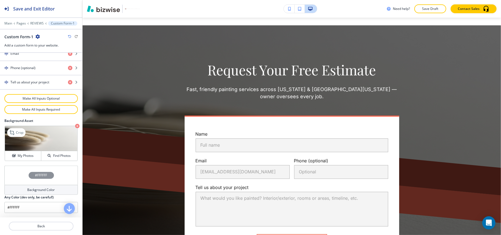
click at [75, 125] on icon "button" at bounding box center [77, 126] width 4 height 4
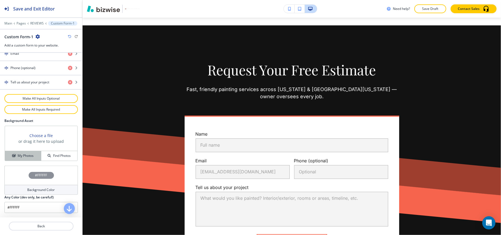
click at [25, 156] on h4 "My Photos" at bounding box center [26, 155] width 16 height 5
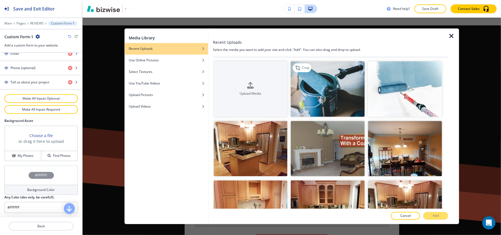
click at [319, 86] on img "button" at bounding box center [328, 89] width 74 height 56
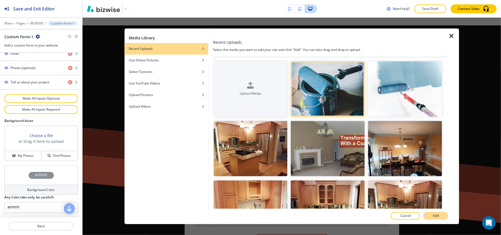
click at [436, 217] on p "Add" at bounding box center [435, 215] width 6 height 5
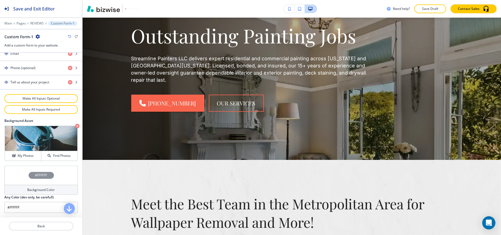
scroll to position [0, 0]
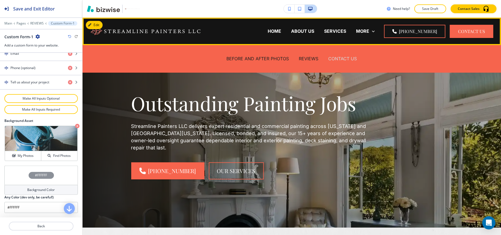
click at [337, 59] on p "CONTACT US" at bounding box center [342, 59] width 29 height 6
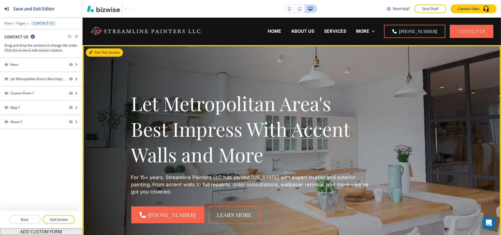
click at [98, 54] on button "Edit This Section" at bounding box center [104, 52] width 37 height 8
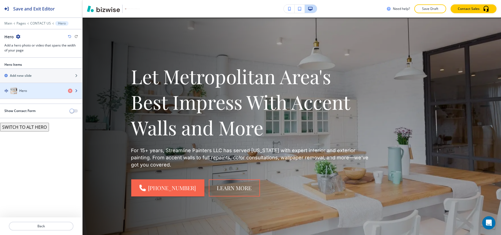
scroll to position [27, 0]
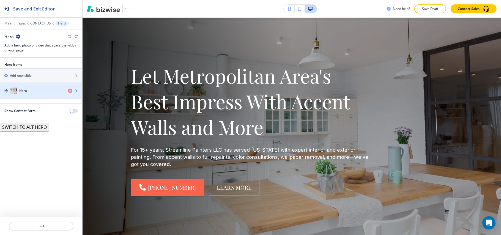
click at [29, 91] on div "Hero" at bounding box center [32, 90] width 64 height 7
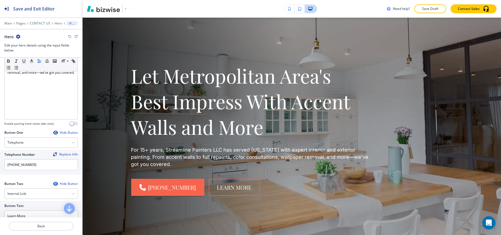
scroll to position [257, 0]
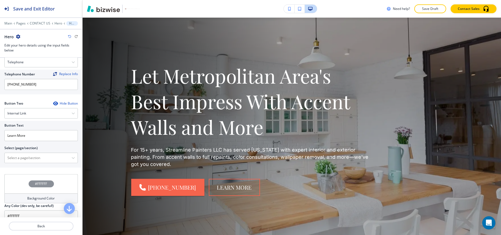
click at [53, 104] on icon "button" at bounding box center [55, 103] width 4 height 4
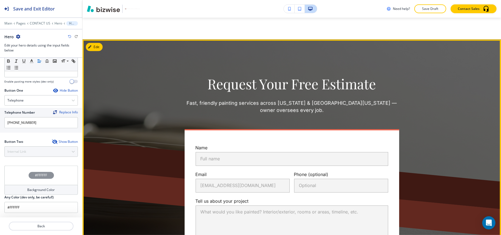
scroll to position [431, 0]
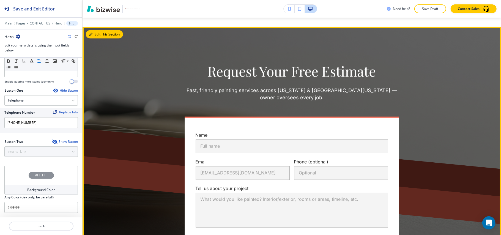
click at [94, 32] on button "Edit This Section" at bounding box center [104, 34] width 37 height 8
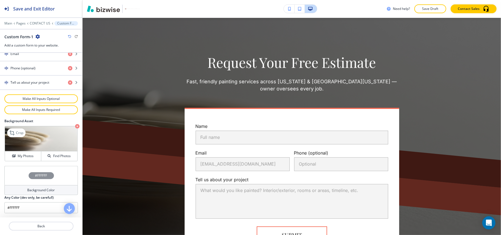
scroll to position [277, 0]
click at [75, 126] on icon "button" at bounding box center [77, 126] width 4 height 4
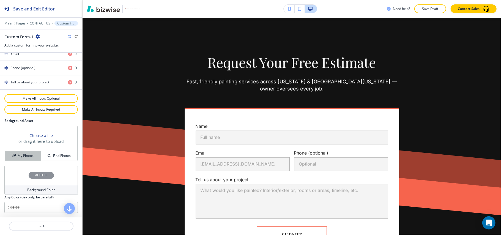
click at [23, 158] on h4 "My Photos" at bounding box center [26, 155] width 16 height 5
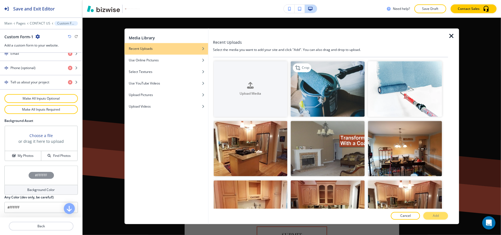
click at [318, 92] on img "button" at bounding box center [328, 89] width 74 height 56
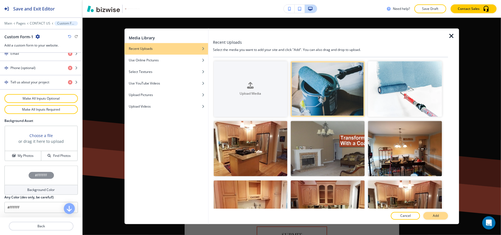
click at [433, 215] on p "Add" at bounding box center [435, 215] width 6 height 5
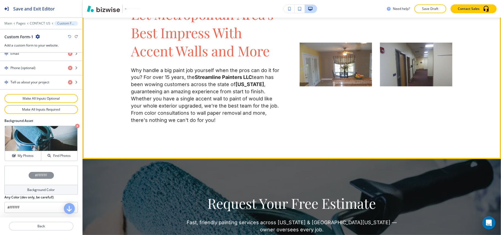
scroll to position [296, 0]
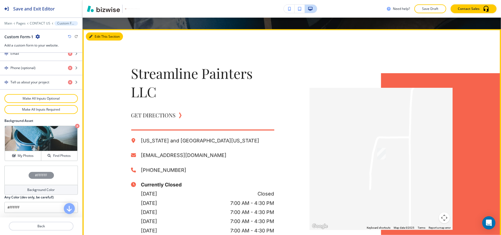
click at [94, 35] on button "Edit This Section" at bounding box center [104, 36] width 37 height 8
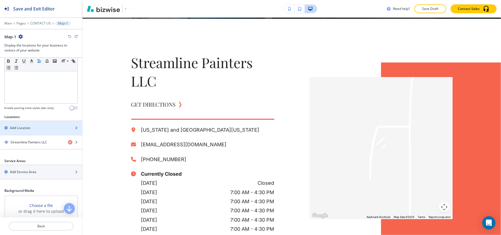
scroll to position [212, 0]
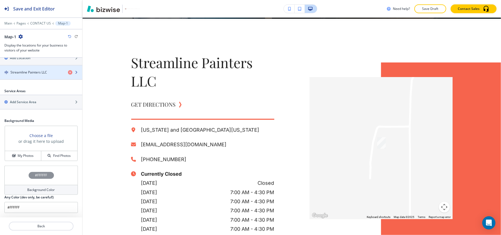
click at [25, 71] on h4 "Streamline Painters LLC" at bounding box center [28, 72] width 37 height 5
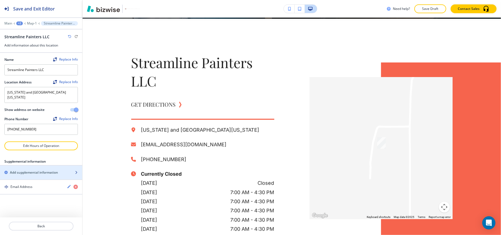
click at [32, 170] on h2 "Add supplemental information" at bounding box center [34, 172] width 48 height 5
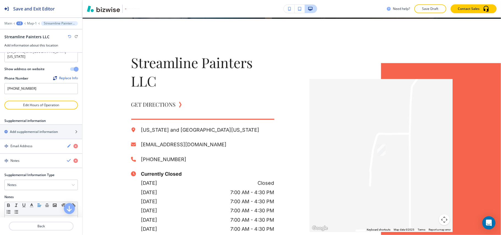
scroll to position [66, 0]
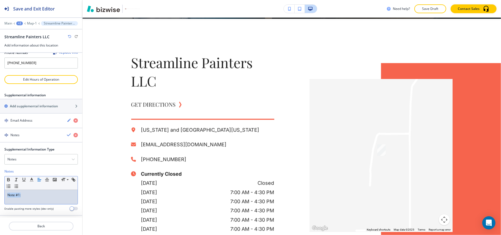
drag, startPoint x: 24, startPoint y: 191, endPoint x: 5, endPoint y: 191, distance: 18.1
click at [5, 191] on div "Note #1:" at bounding box center [41, 197] width 73 height 14
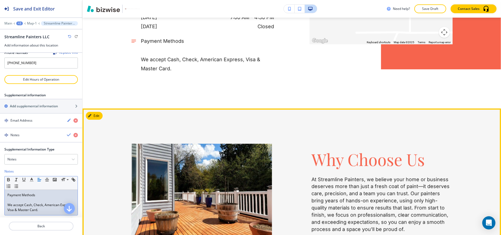
scroll to position [930, 0]
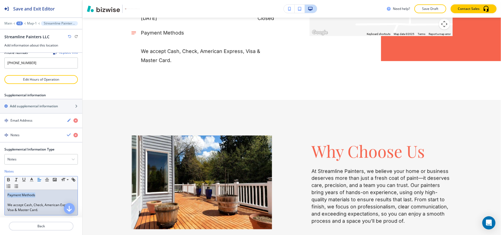
drag, startPoint x: 40, startPoint y: 190, endPoint x: 0, endPoint y: 191, distance: 39.9
click at [0, 191] on div "Supplemental Information Type Notes Notes Email Address PO Box Fax Number Other…" at bounding box center [41, 186] width 82 height 79
click at [8, 177] on icon "button" at bounding box center [8, 179] width 5 height 5
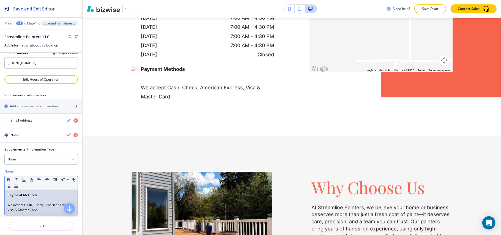
scroll to position [894, 0]
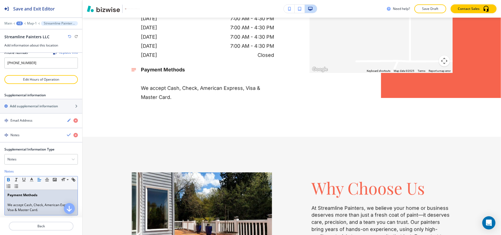
click at [11, 197] on p at bounding box center [40, 199] width 67 height 5
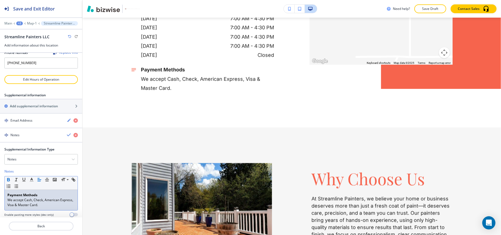
click at [0, 198] on div at bounding box center [2, 184] width 4 height 74
click at [7, 197] on div "Payment Methods We accept Cash, Check, American Express, Visa & Master Card." at bounding box center [41, 200] width 73 height 20
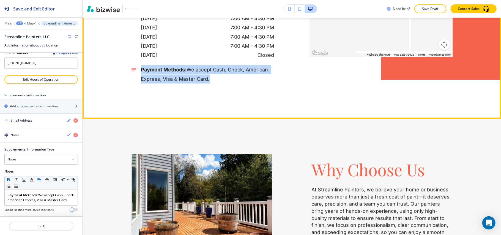
drag, startPoint x: 206, startPoint y: 76, endPoint x: 143, endPoint y: 69, distance: 63.4
click at [136, 69] on div "Payment Methods: We accept Cash, Check, American Express, Visa & Master Card." at bounding box center [202, 74] width 143 height 18
copy p "Payment Methods: We accept Cash, Check, American Express, Visa & Master Card."
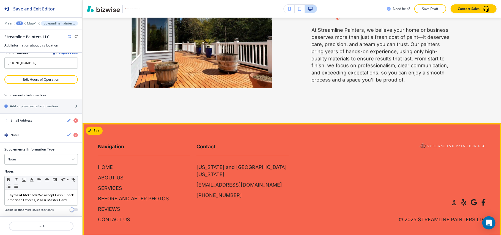
scroll to position [1060, 0]
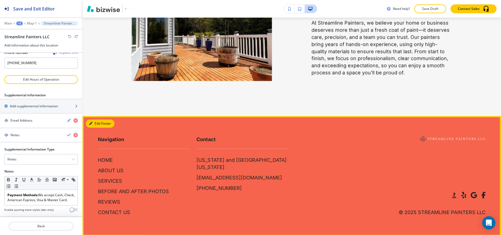
click at [94, 123] on button "Edit Footer" at bounding box center [100, 123] width 29 height 8
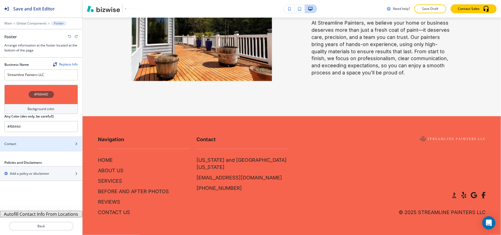
click at [45, 142] on div "Contact" at bounding box center [35, 143] width 70 height 5
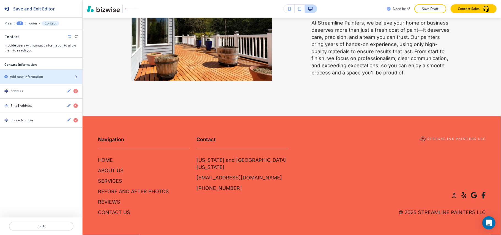
click at [30, 77] on h2 "Add new information" at bounding box center [26, 76] width 33 height 5
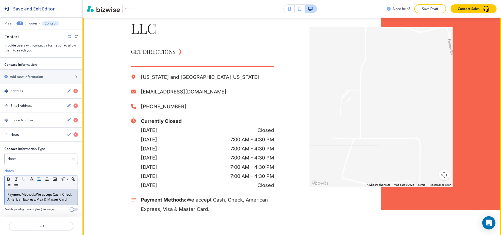
scroll to position [770, 0]
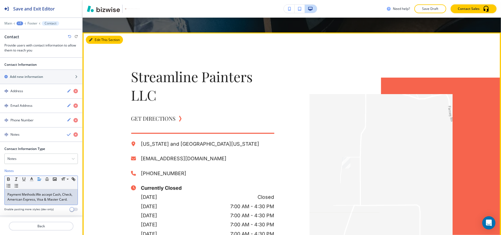
click at [92, 39] on icon "button" at bounding box center [90, 39] width 3 height 3
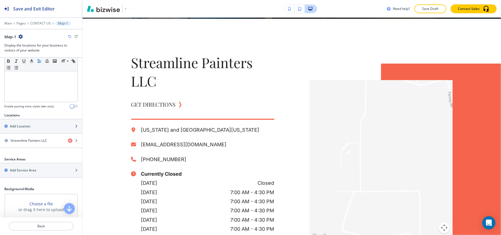
scroll to position [139, 0]
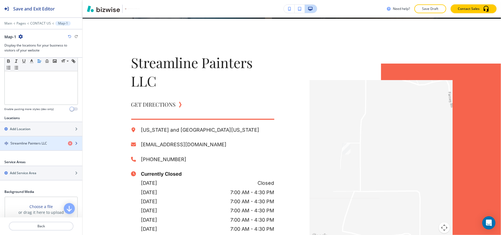
click at [28, 146] on h4 "Streamline Painters LLC" at bounding box center [28, 143] width 37 height 5
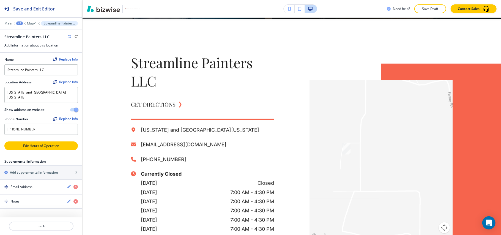
click at [33, 141] on button "Edit Hours of Operation" at bounding box center [40, 145] width 73 height 9
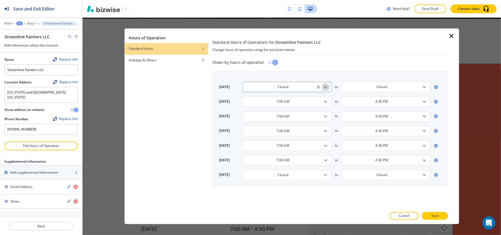
click at [325, 88] on icon "Open" at bounding box center [325, 87] width 7 height 7
click at [265, 107] on h4 "By Appointment Only" at bounding box center [263, 106] width 33 height 5
type input "By Appointment Only"
click at [326, 175] on icon "Open" at bounding box center [325, 175] width 7 height 7
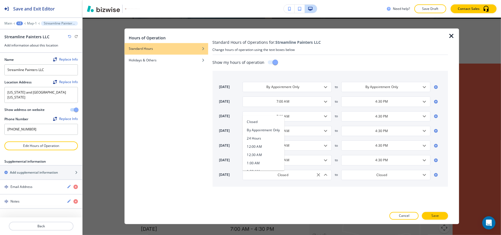
click at [265, 131] on h4 "By Appointment Only" at bounding box center [263, 130] width 33 height 5
type input "By Appointment Only"
click at [430, 214] on button "Save" at bounding box center [435, 216] width 26 height 8
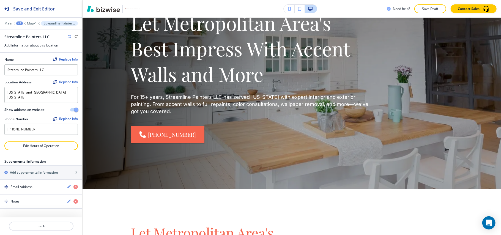
scroll to position [0, 0]
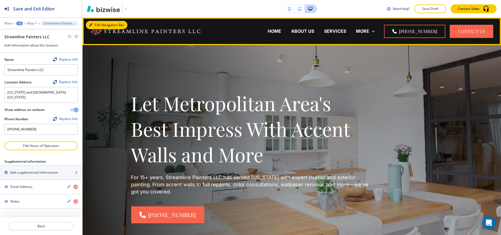
click at [98, 26] on button "Edit Navigation Bar" at bounding box center [107, 25] width 42 height 8
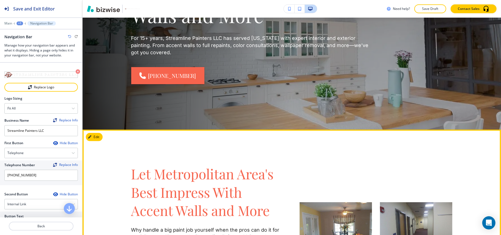
scroll to position [83, 0]
